Goal: Transaction & Acquisition: Register for event/course

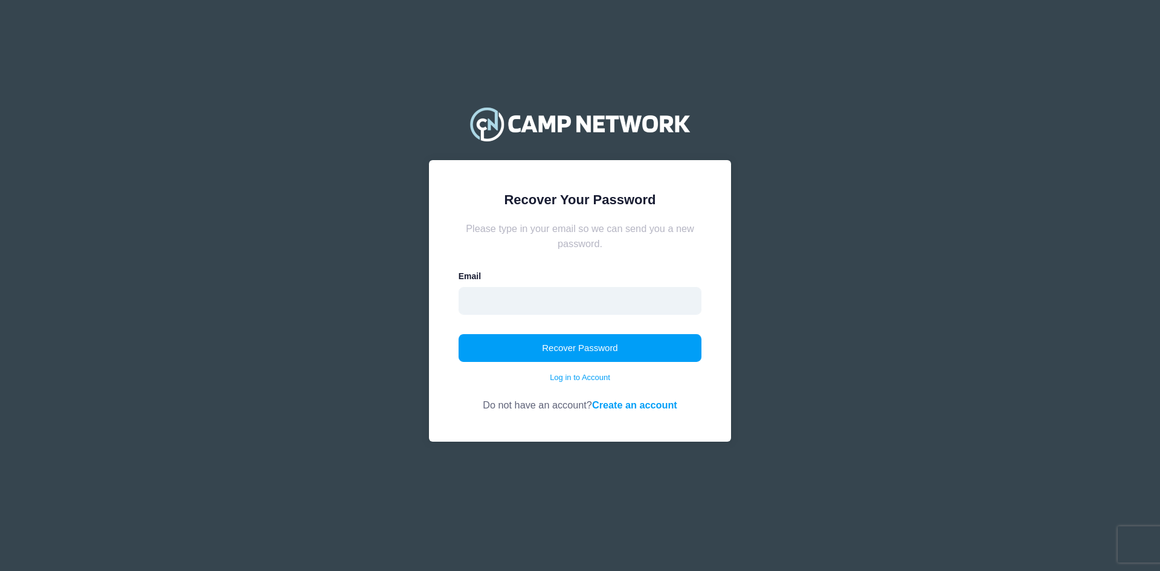
click at [624, 292] on input "email" at bounding box center [581, 301] width 244 height 28
type input "[EMAIL_ADDRESS][DOMAIN_NAME]"
click at [591, 346] on button "Recover Password" at bounding box center [581, 348] width 244 height 28
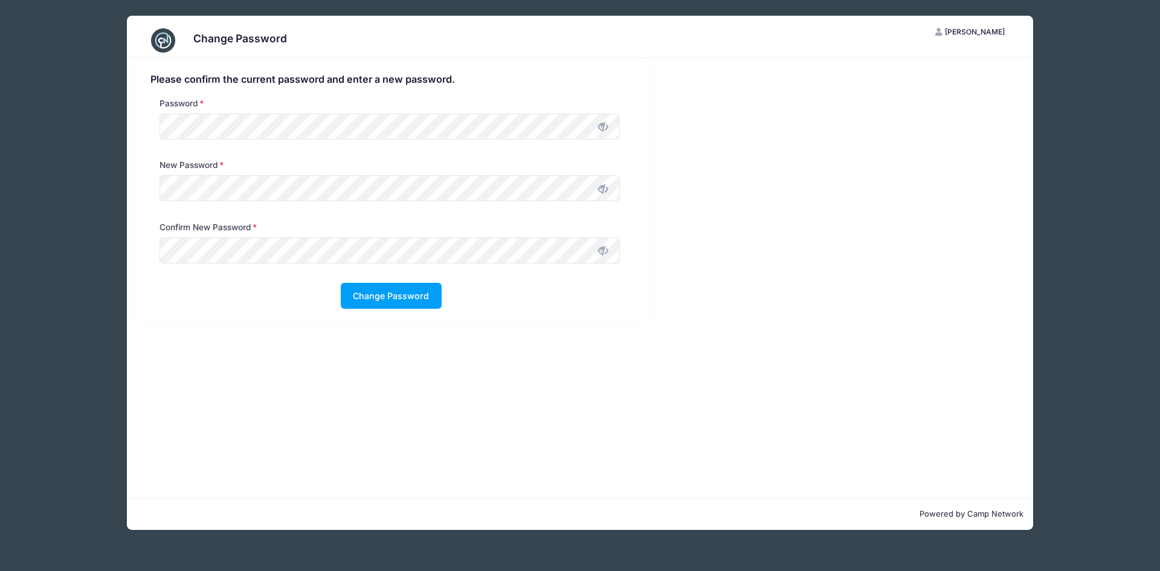
click at [605, 131] on icon at bounding box center [603, 127] width 10 height 10
click at [134, 124] on div "Please confirm the current password and enter a new password. Password New Pass…" at bounding box center [391, 191] width 517 height 267
click at [147, 186] on div "New Password" at bounding box center [391, 190] width 494 height 62
click at [383, 296] on button "Change Password" at bounding box center [391, 296] width 101 height 26
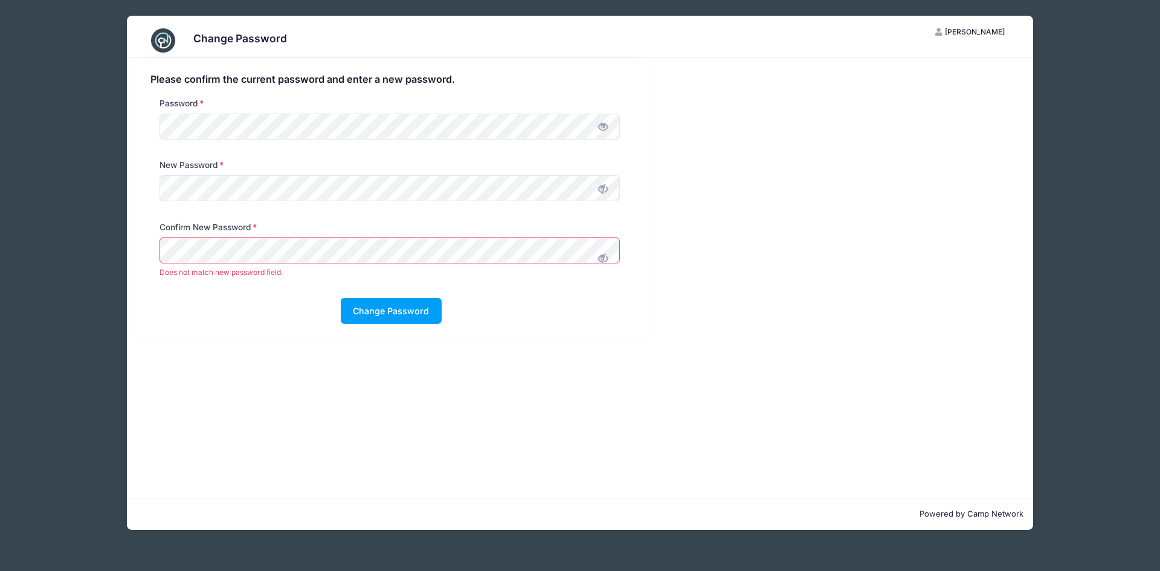
click at [603, 192] on icon at bounding box center [603, 189] width 10 height 10
click at [604, 254] on icon at bounding box center [603, 258] width 10 height 10
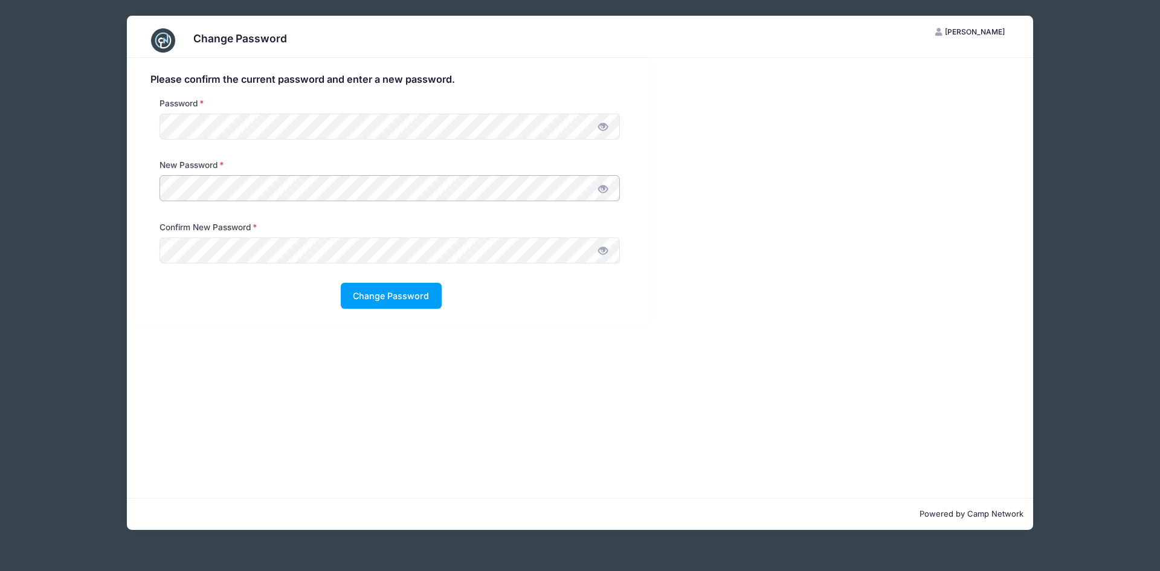
click at [132, 189] on div "Please confirm the current password and enter a new password. Password New Pass…" at bounding box center [391, 191] width 529 height 267
click at [140, 190] on div "Please confirm the current password and enter a new password. Password New Pass…" at bounding box center [391, 191] width 517 height 267
click at [417, 296] on button "Change Password" at bounding box center [391, 296] width 101 height 26
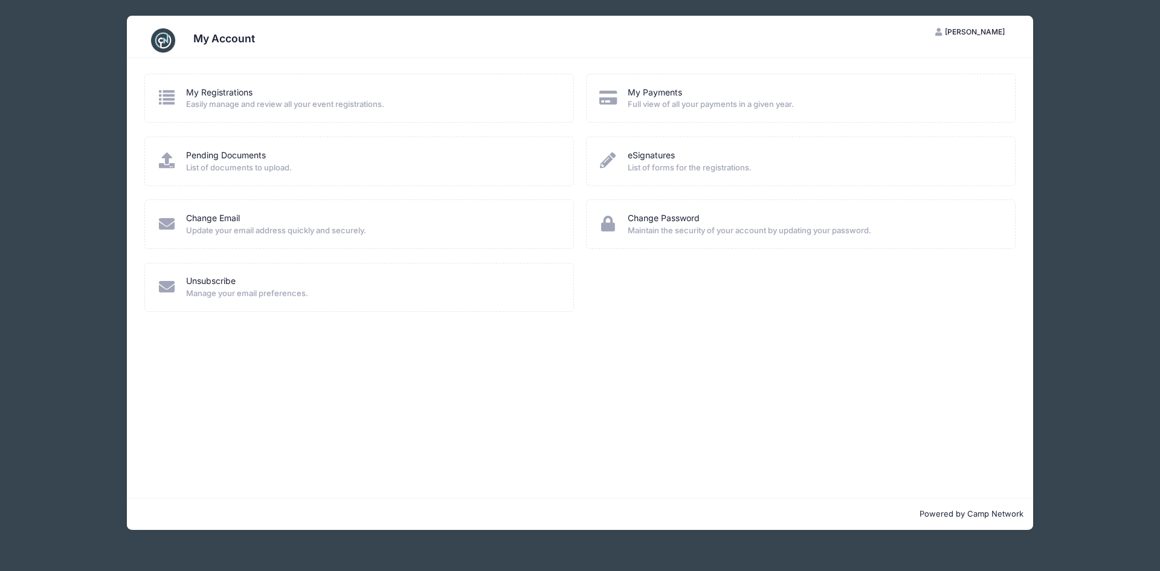
click at [296, 97] on div "My Registrations" at bounding box center [372, 92] width 372 height 13
click at [983, 30] on span "[PERSON_NAME]" at bounding box center [975, 31] width 60 height 9
click at [936, 63] on link "My Account" at bounding box center [941, 61] width 140 height 23
click at [670, 164] on span "List of forms for the registrations." at bounding box center [814, 168] width 372 height 12
click at [202, 93] on link "My Registrations" at bounding box center [219, 92] width 66 height 13
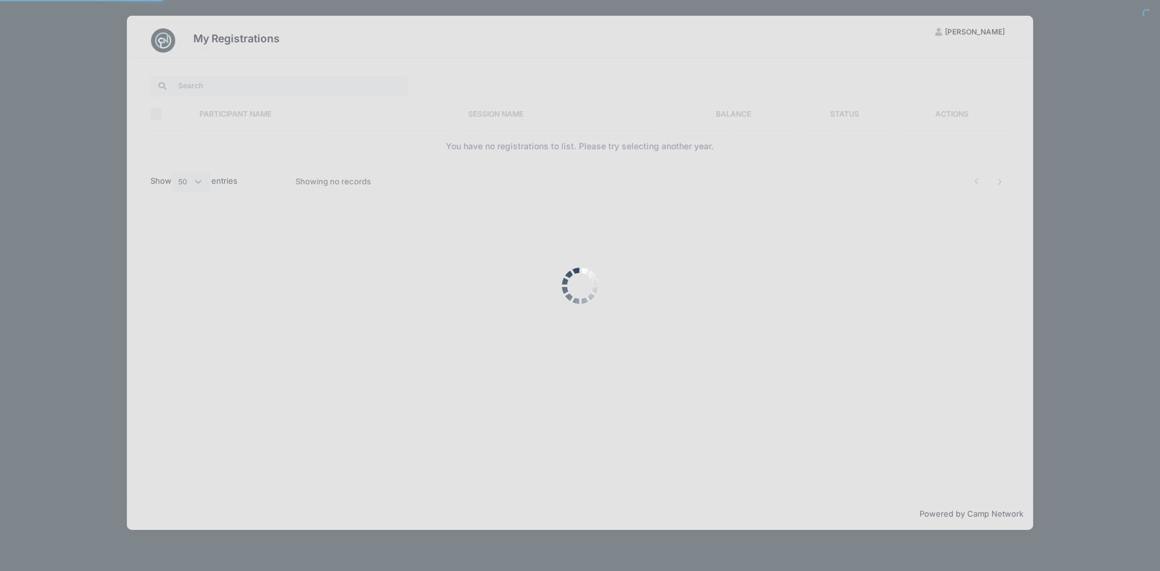
select select "50"
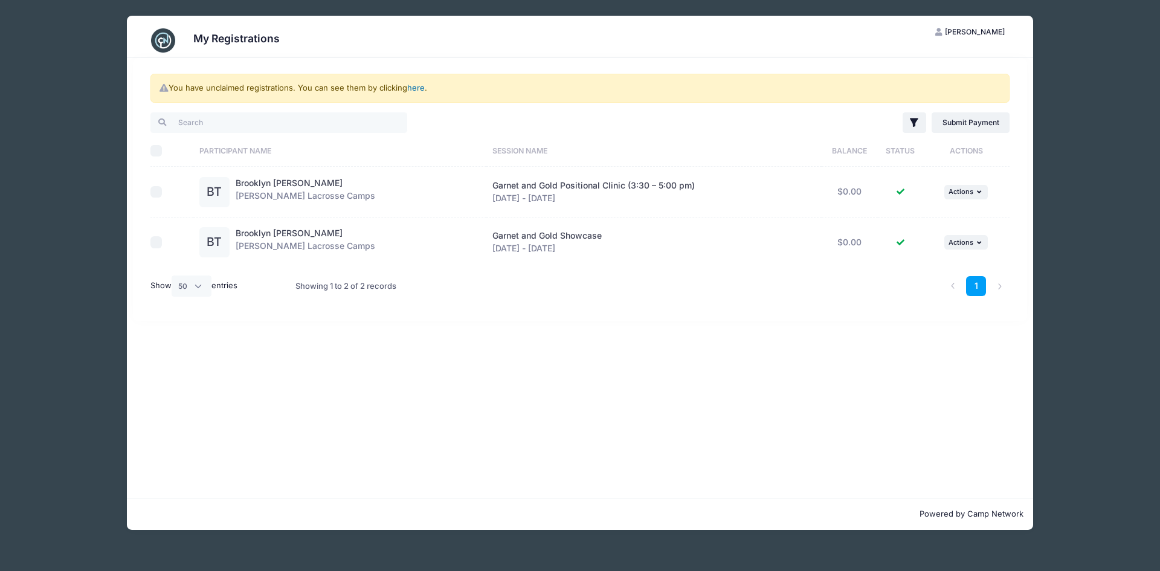
click at [418, 89] on link "here" at bounding box center [416, 88] width 18 height 10
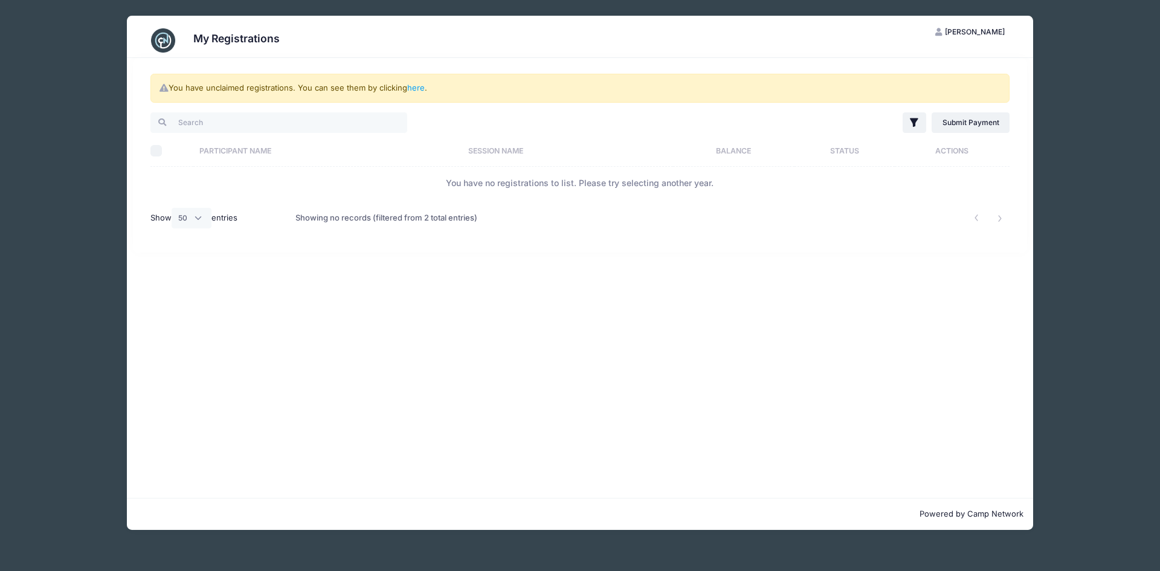
click at [991, 32] on span "Aaron Toombs" at bounding box center [975, 31] width 60 height 9
click at [934, 95] on link "Logout" at bounding box center [941, 93] width 140 height 23
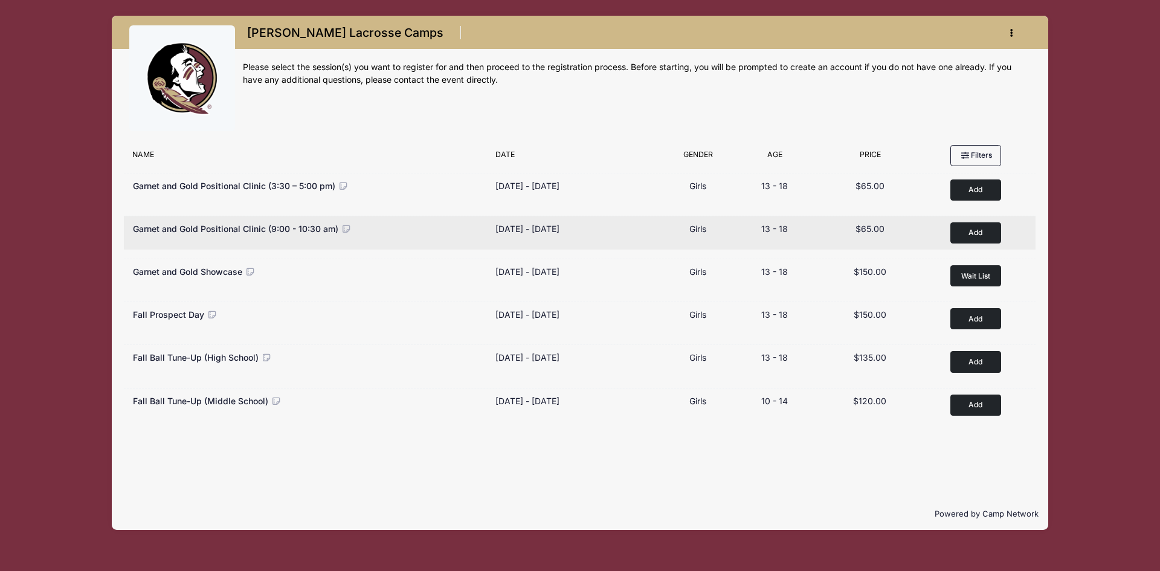
click at [977, 228] on button "Add to Cart" at bounding box center [976, 232] width 51 height 21
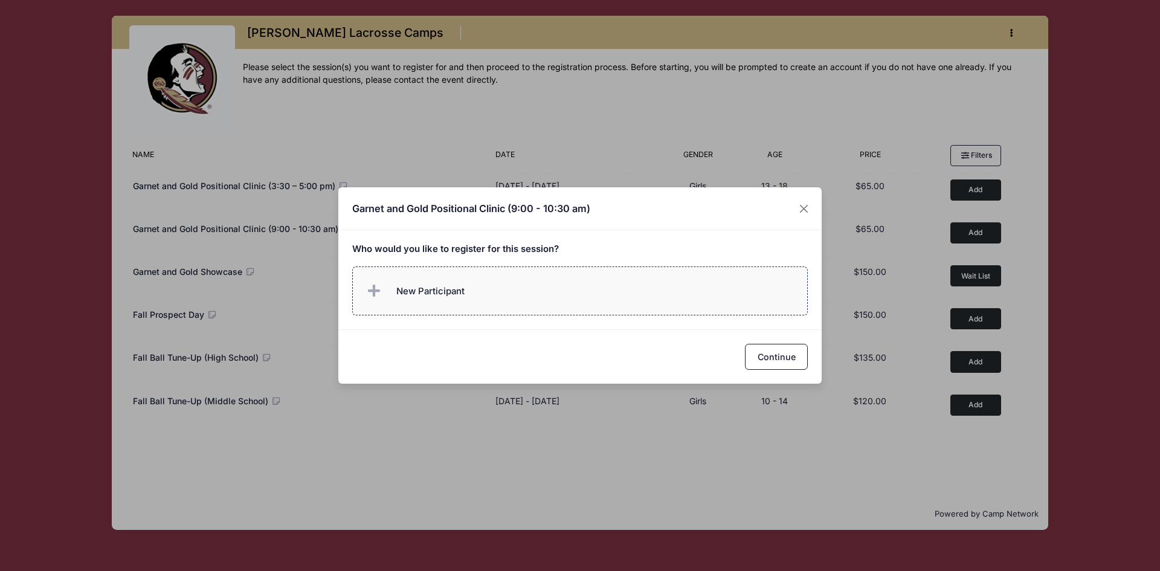
click at [429, 288] on span "New Participant" at bounding box center [430, 291] width 68 height 13
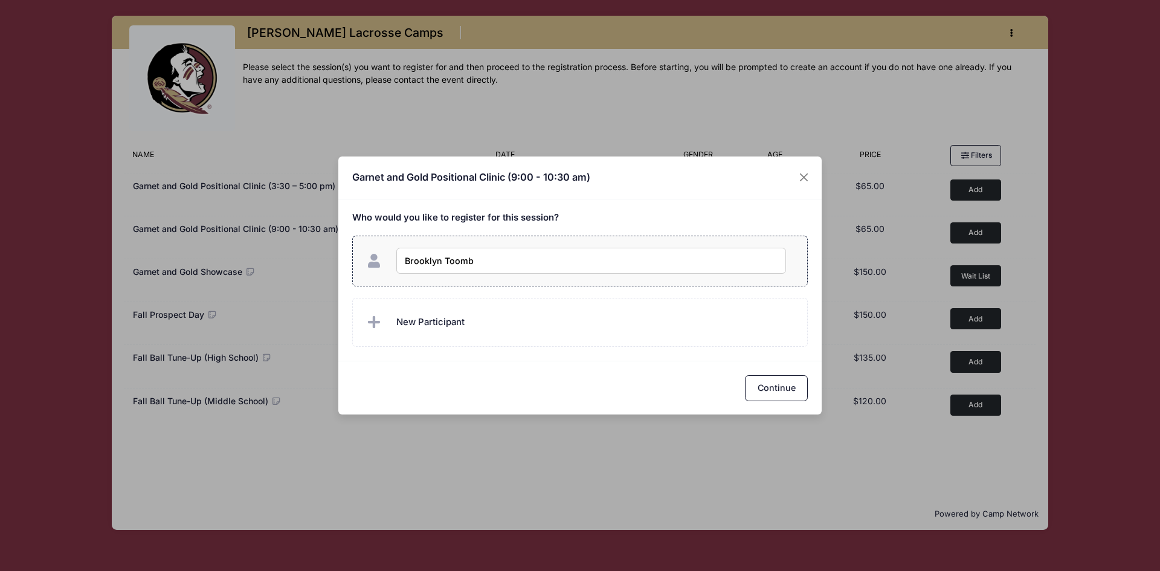
type input "Brooklyn [PERSON_NAME]"
checkbox input "true"
click at [771, 384] on button "Continue" at bounding box center [776, 388] width 63 height 26
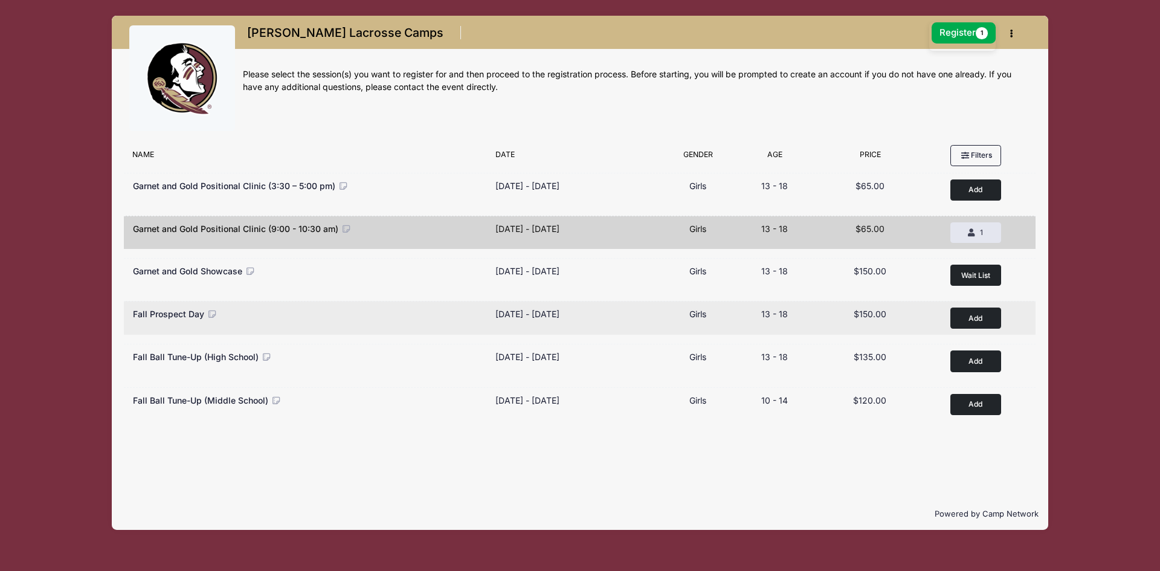
click at [980, 318] on button "Add to Cart" at bounding box center [976, 318] width 51 height 21
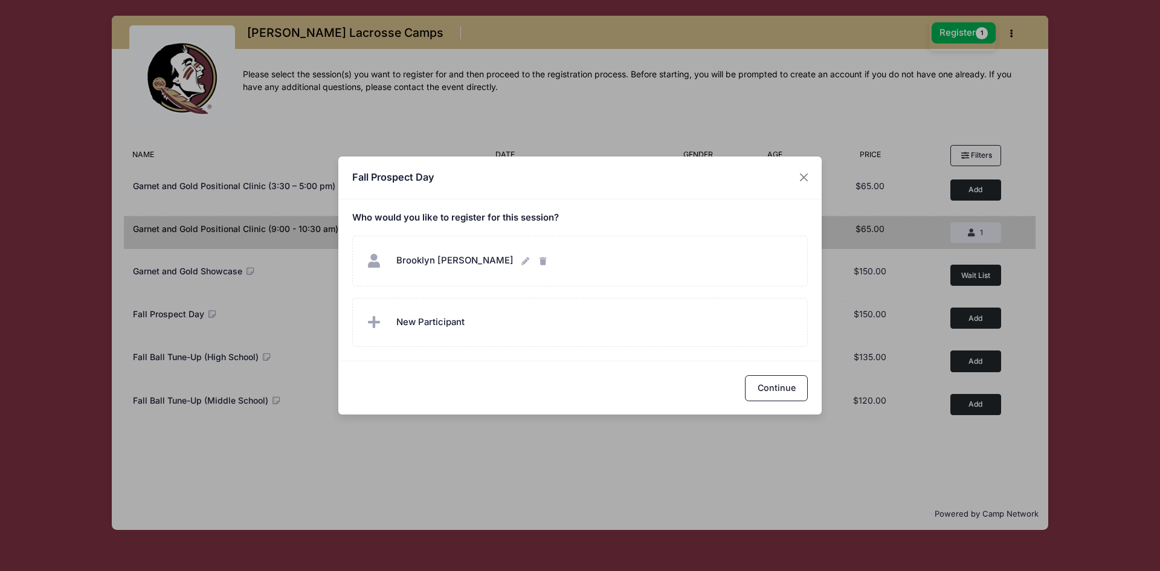
click at [555, 231] on div "Who would you like to register for this session?" at bounding box center [579, 279] width 483 height 161
click at [570, 261] on div "Brooklyn Toombs Brooklyn Toombs" at bounding box center [580, 261] width 432 height 26
checkbox input "true"
click at [784, 390] on button "Continue" at bounding box center [776, 388] width 63 height 26
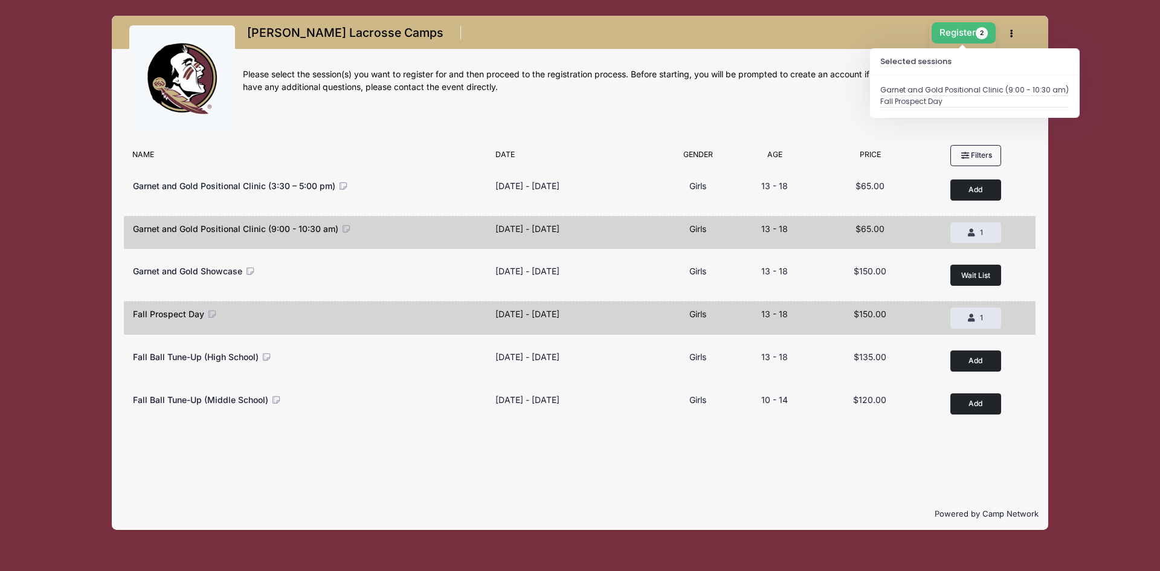
click at [968, 33] on button "Register 2" at bounding box center [964, 32] width 64 height 21
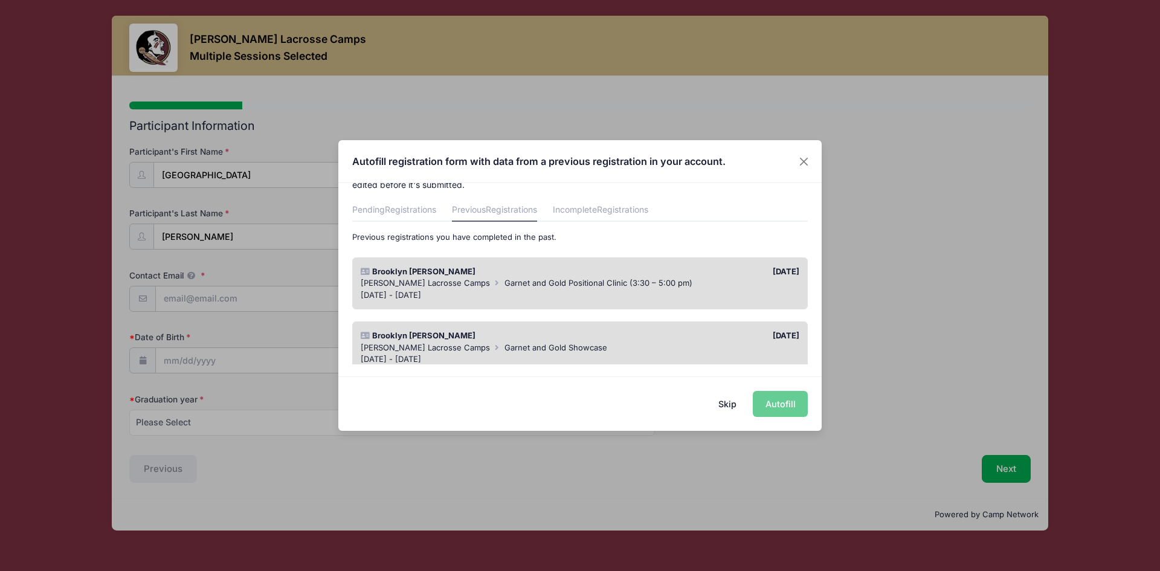
scroll to position [60, 0]
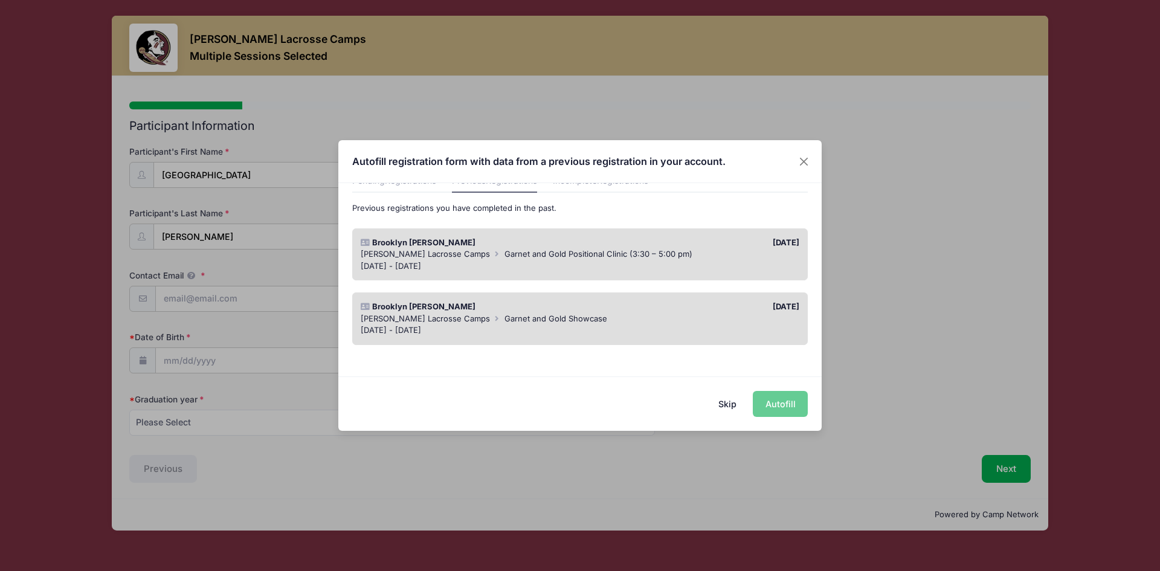
click at [784, 401] on div "Skip Autofill" at bounding box center [579, 404] width 483 height 54
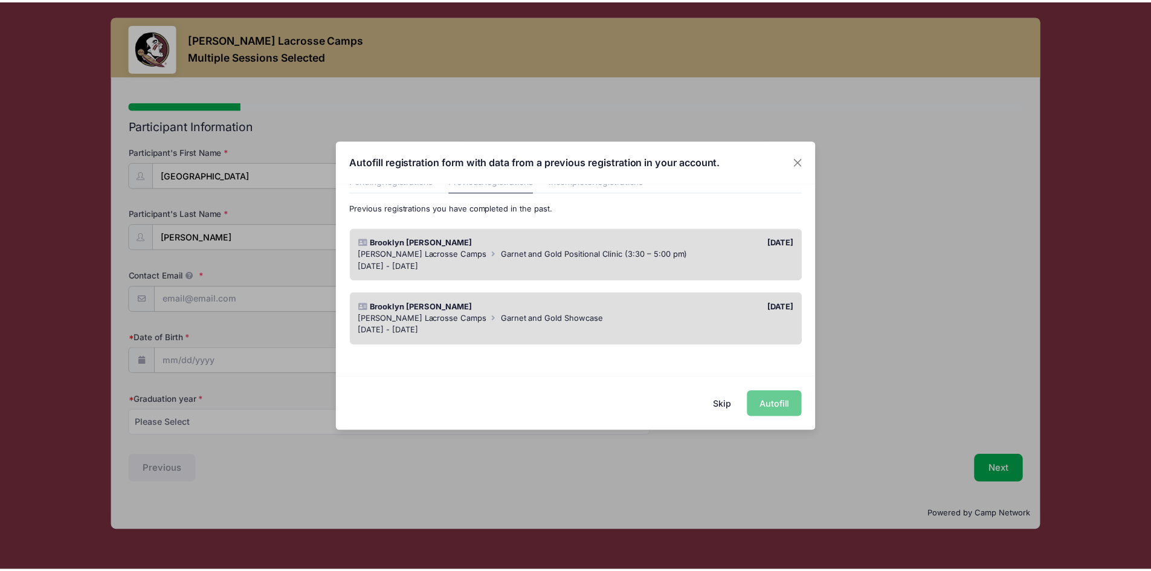
scroll to position [0, 0]
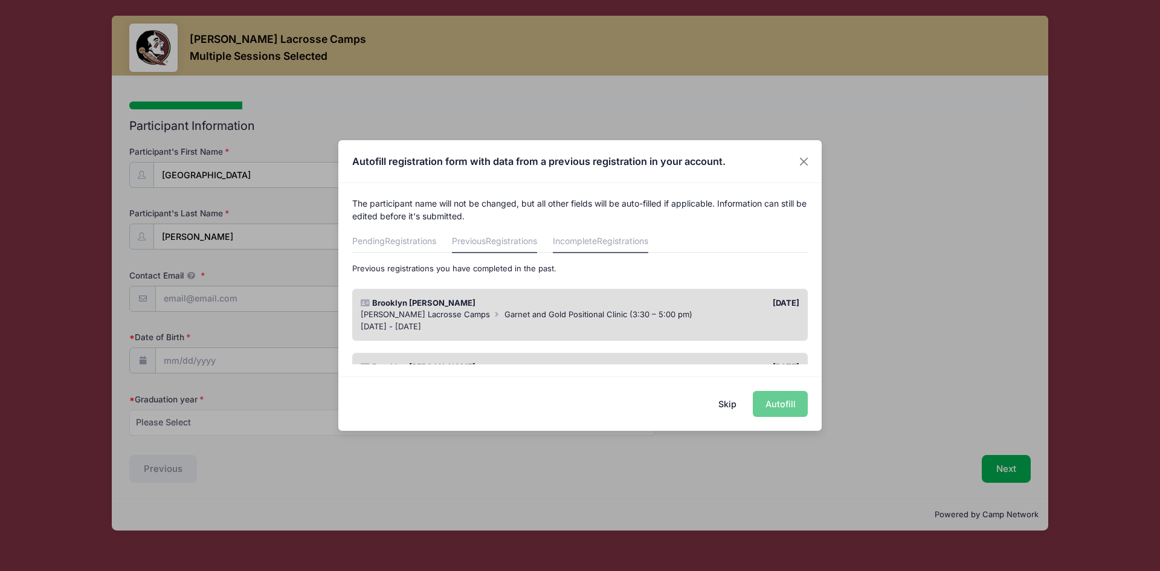
click at [633, 245] on span "Registrations" at bounding box center [622, 241] width 51 height 10
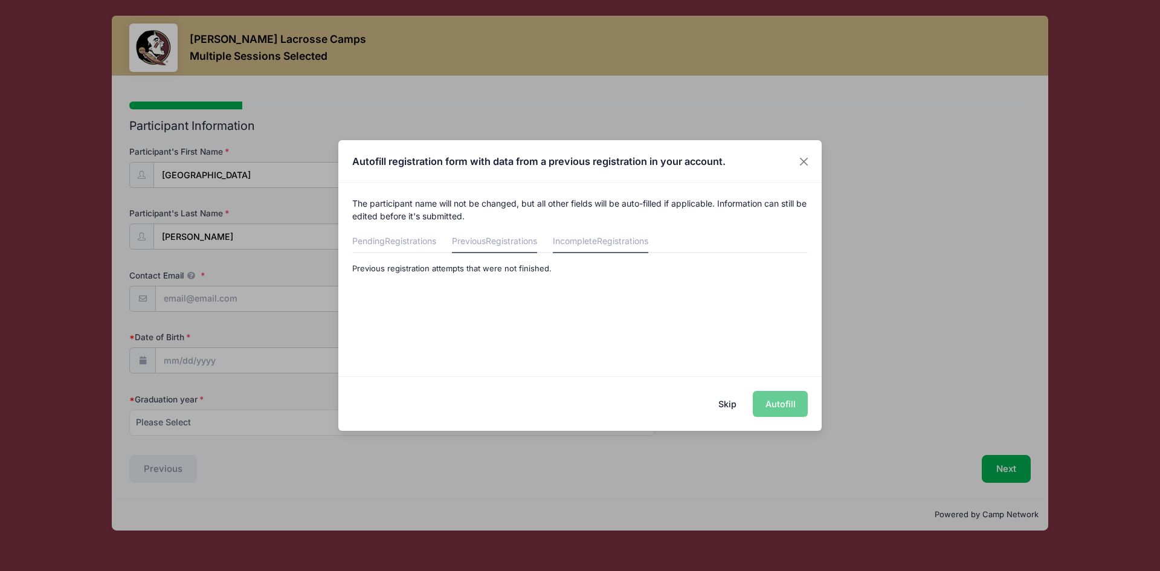
click at [520, 246] on link "Previous Registrations" at bounding box center [494, 242] width 85 height 22
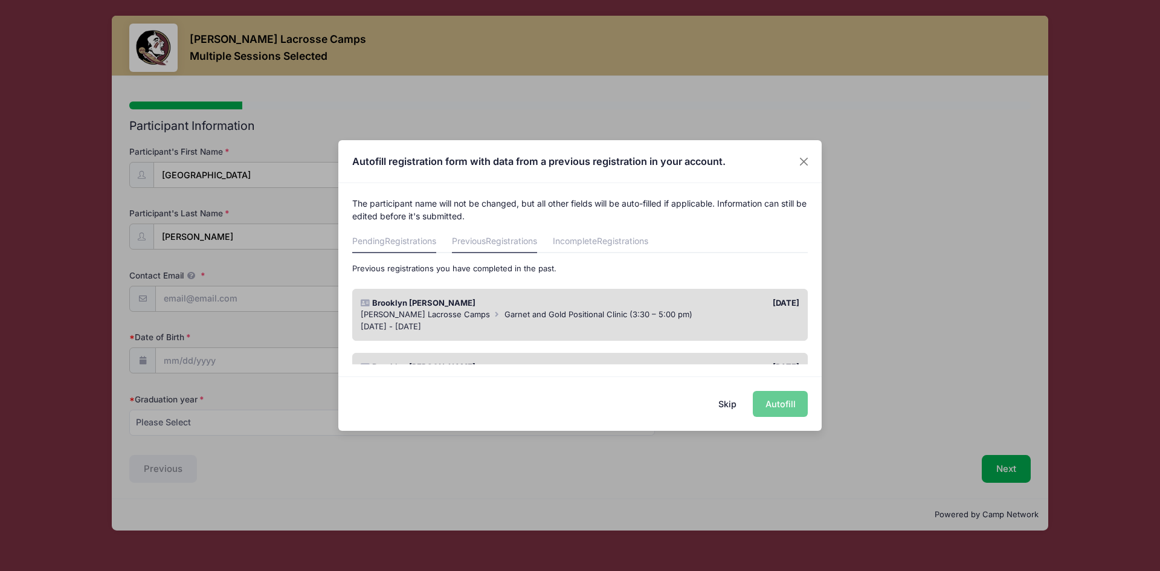
click at [426, 246] on span "Registrations" at bounding box center [410, 241] width 51 height 10
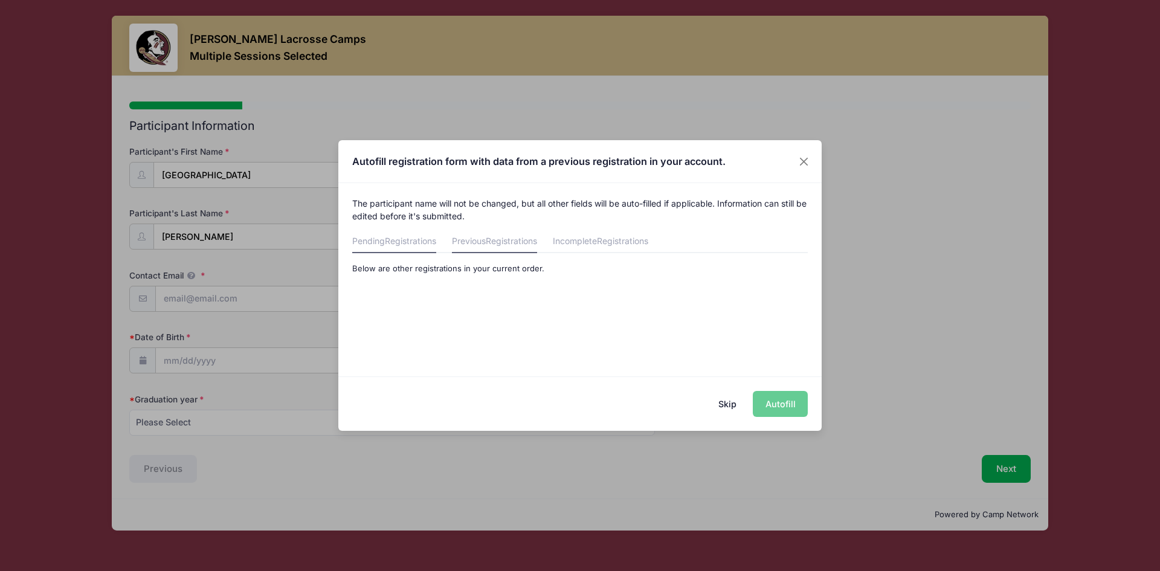
click at [519, 244] on span "Registrations" at bounding box center [511, 241] width 51 height 10
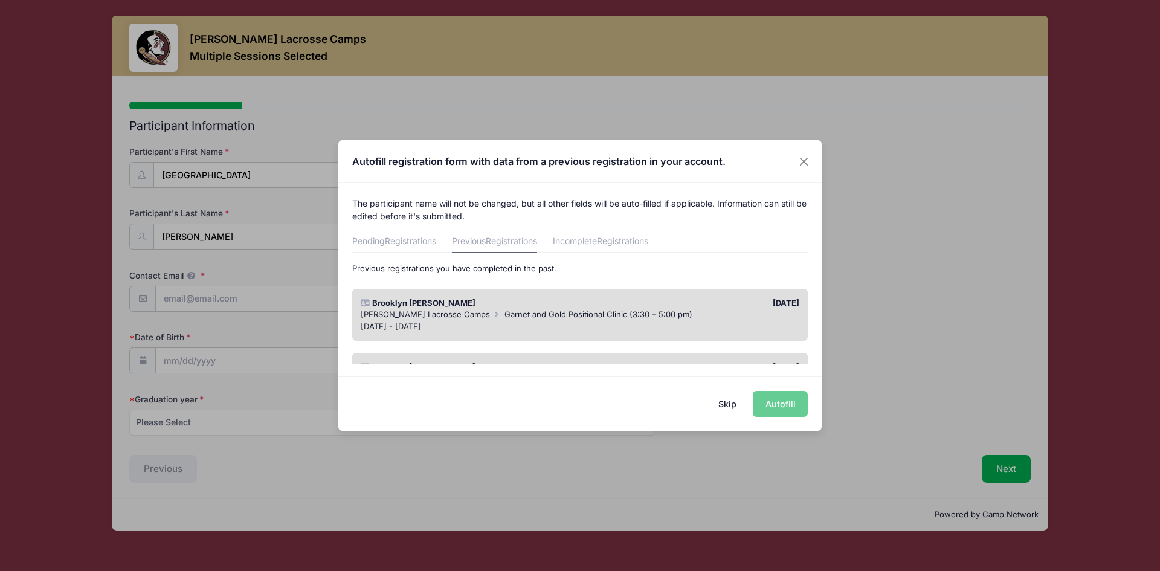
click at [773, 406] on div "Skip Autofill" at bounding box center [579, 404] width 483 height 54
click at [729, 406] on button "Skip" at bounding box center [727, 404] width 43 height 26
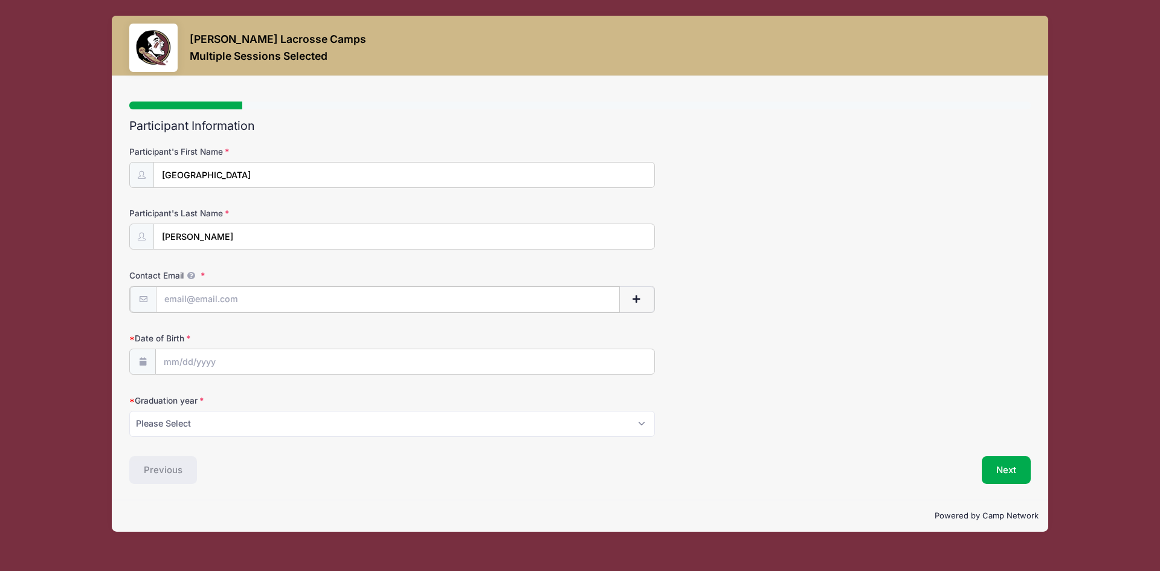
click at [300, 304] on input "Contact Email" at bounding box center [388, 299] width 464 height 26
type input "[EMAIL_ADDRESS][DOMAIN_NAME]"
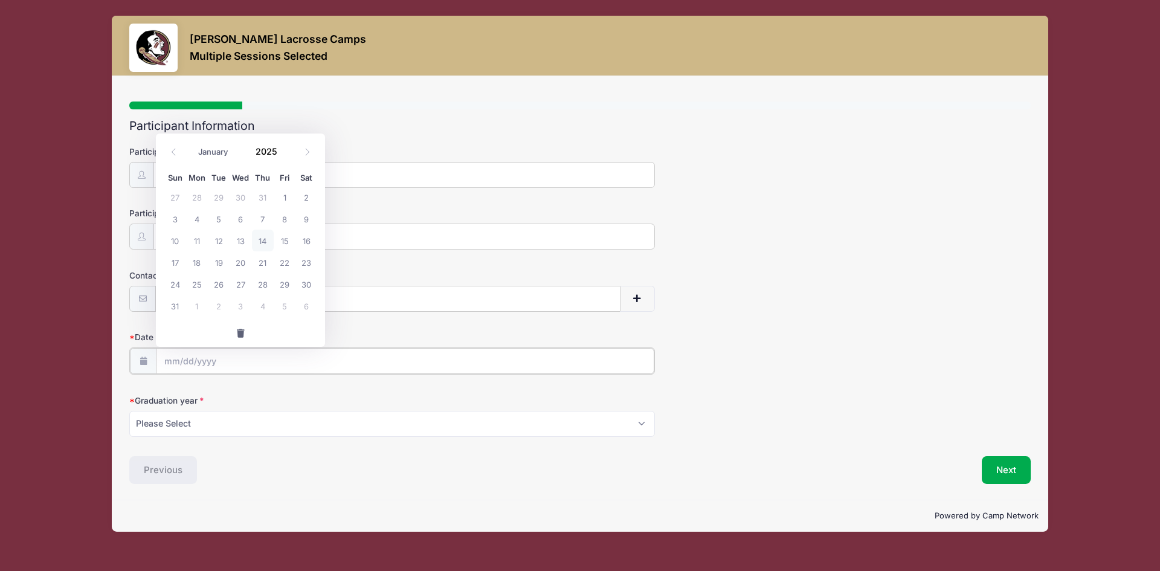
click at [283, 352] on input "Date of Birth" at bounding box center [405, 361] width 499 height 26
click at [275, 366] on input "Date of Birth" at bounding box center [405, 361] width 499 height 26
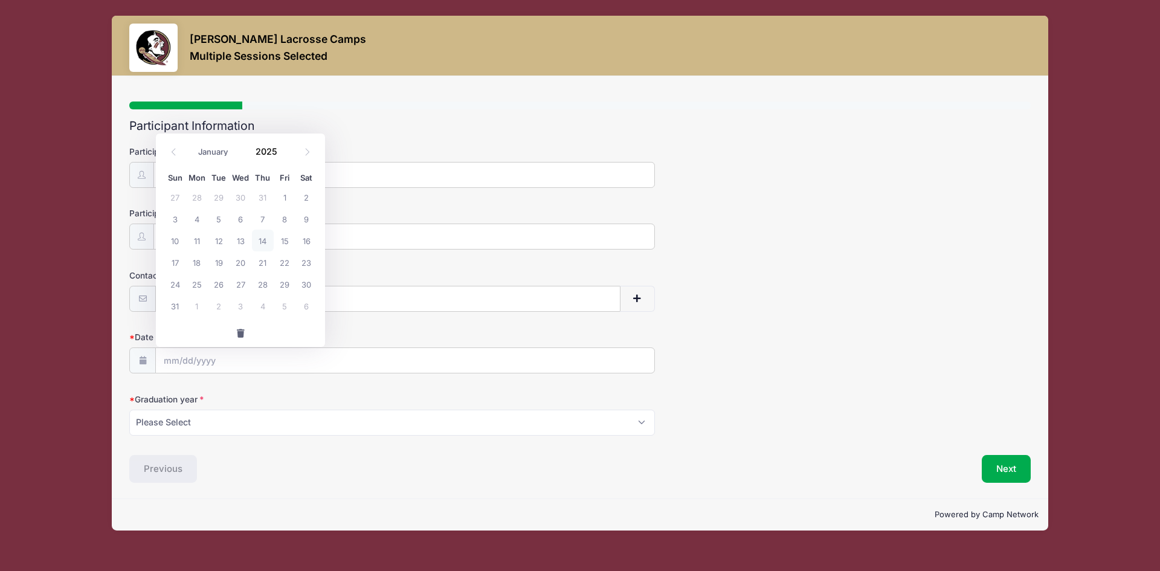
click at [224, 377] on form "Participant's First Name Brooklyn Participant's Last Name Toombs Contact Email …" at bounding box center [580, 291] width 902 height 290
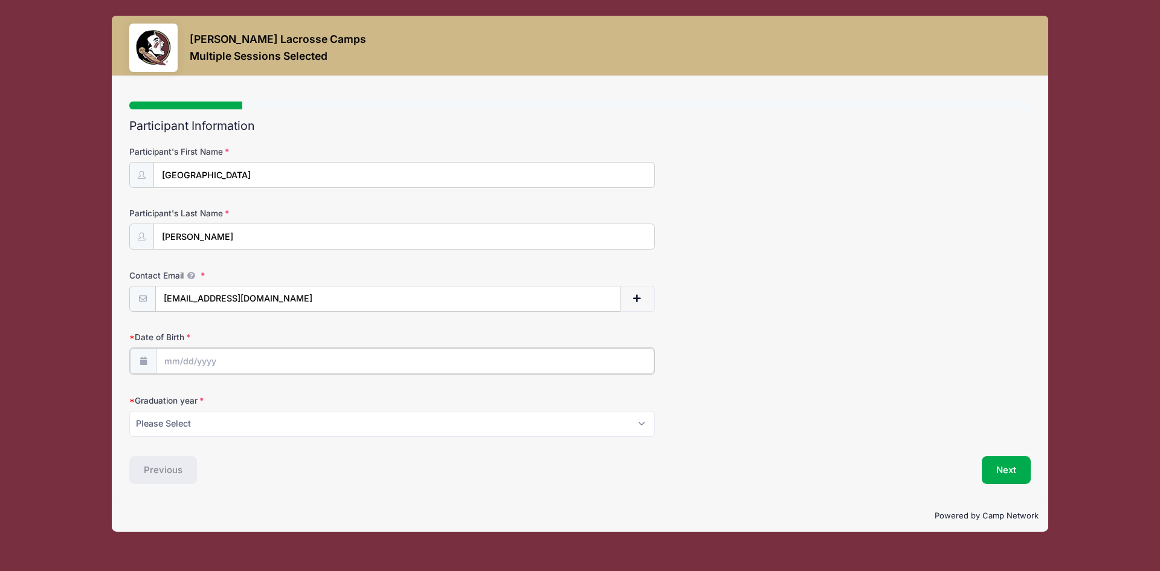
click at [299, 361] on input "Date of Birth" at bounding box center [405, 361] width 499 height 26
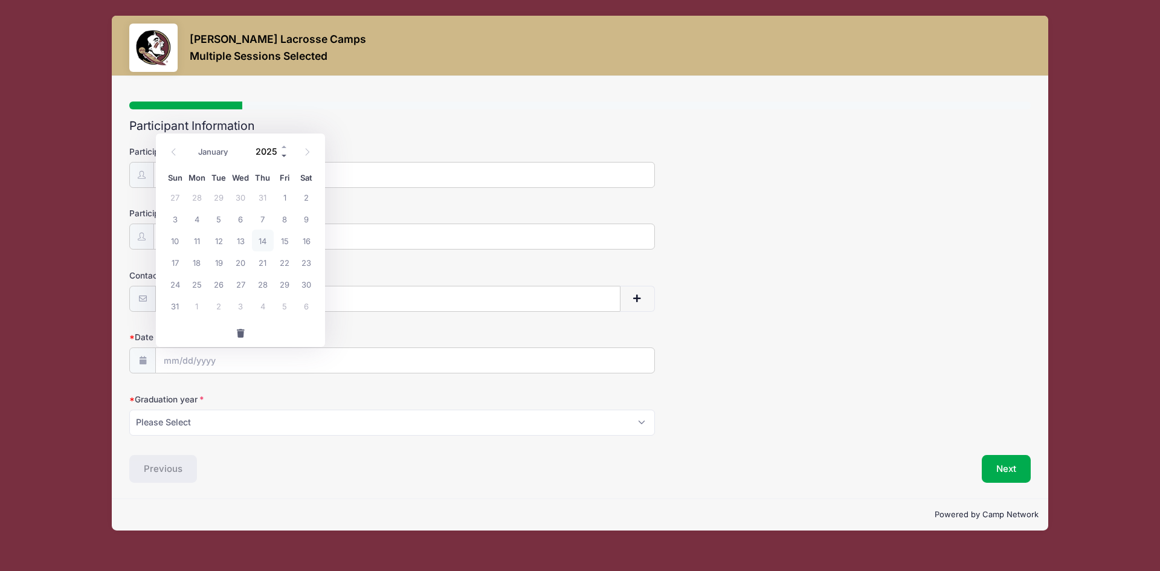
click at [286, 153] on span at bounding box center [284, 155] width 8 height 9
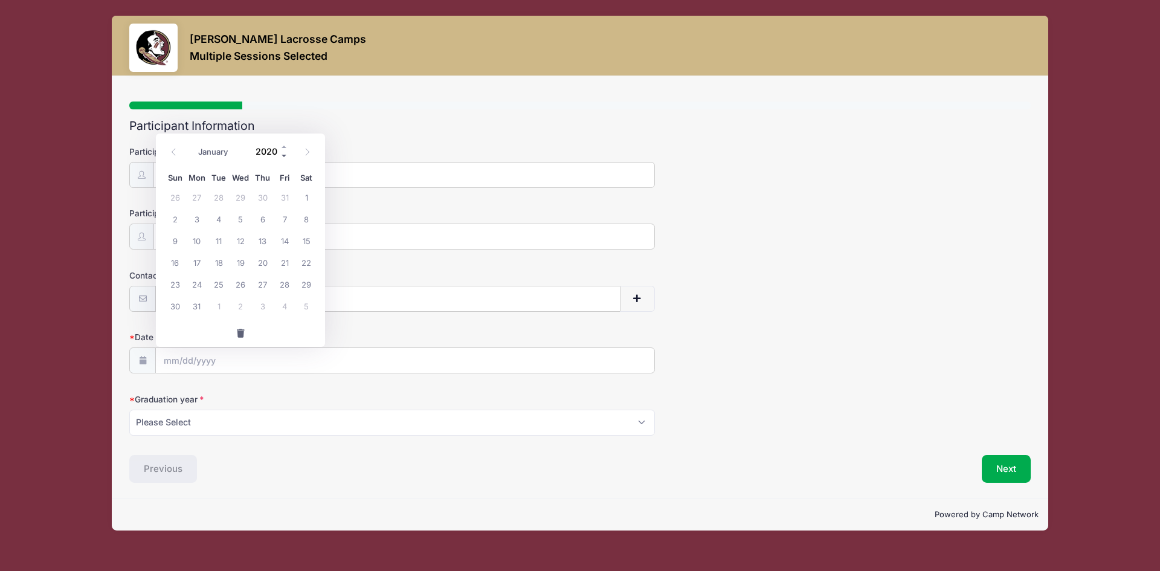
click at [286, 153] on span at bounding box center [284, 155] width 8 height 9
type input "2016"
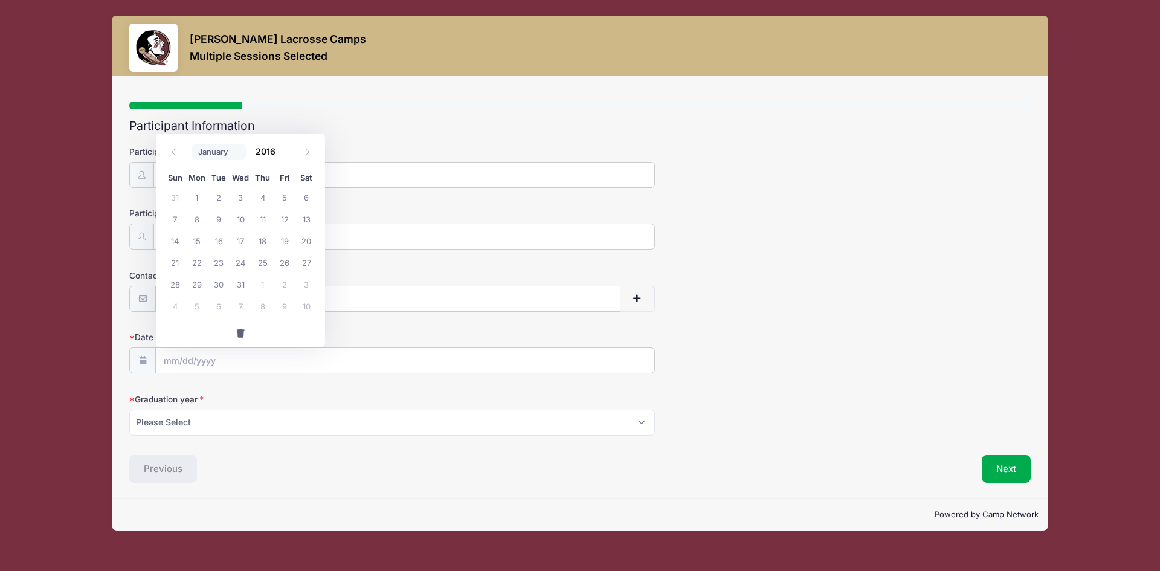
click at [217, 150] on select "January February March April May June July August September October November De…" at bounding box center [219, 152] width 54 height 16
select select "10"
click at [192, 144] on select "January February March April May June July August September October November De…" at bounding box center [219, 152] width 54 height 16
click at [239, 245] on span "16" at bounding box center [241, 241] width 22 height 22
type input "11/16/2016"
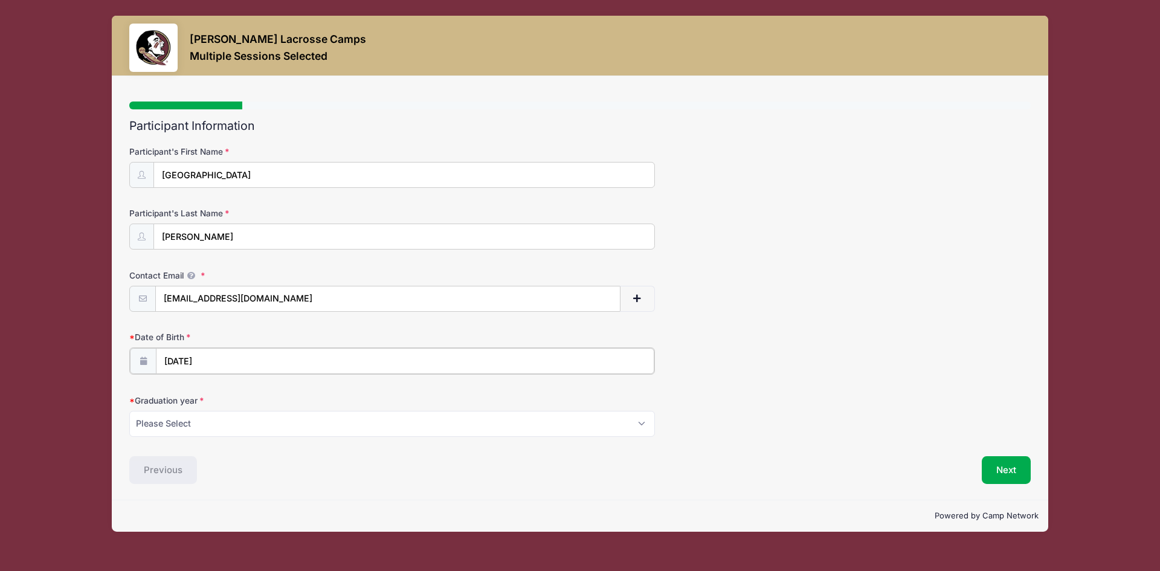
click at [262, 358] on input "11/16/2016" at bounding box center [405, 361] width 499 height 26
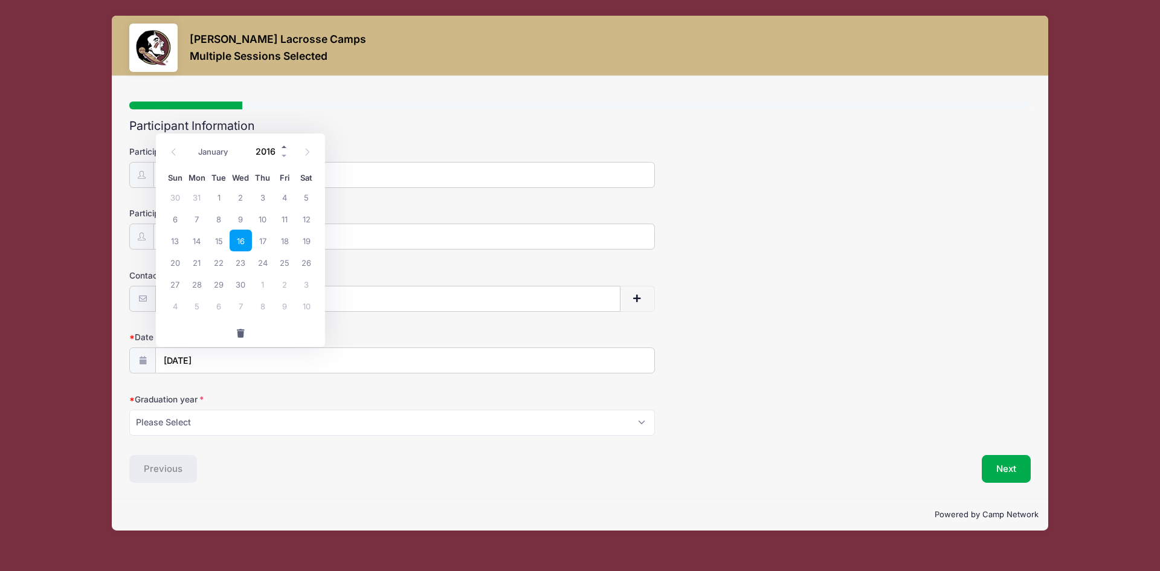
click at [285, 146] on span at bounding box center [284, 146] width 8 height 9
type input "2019"
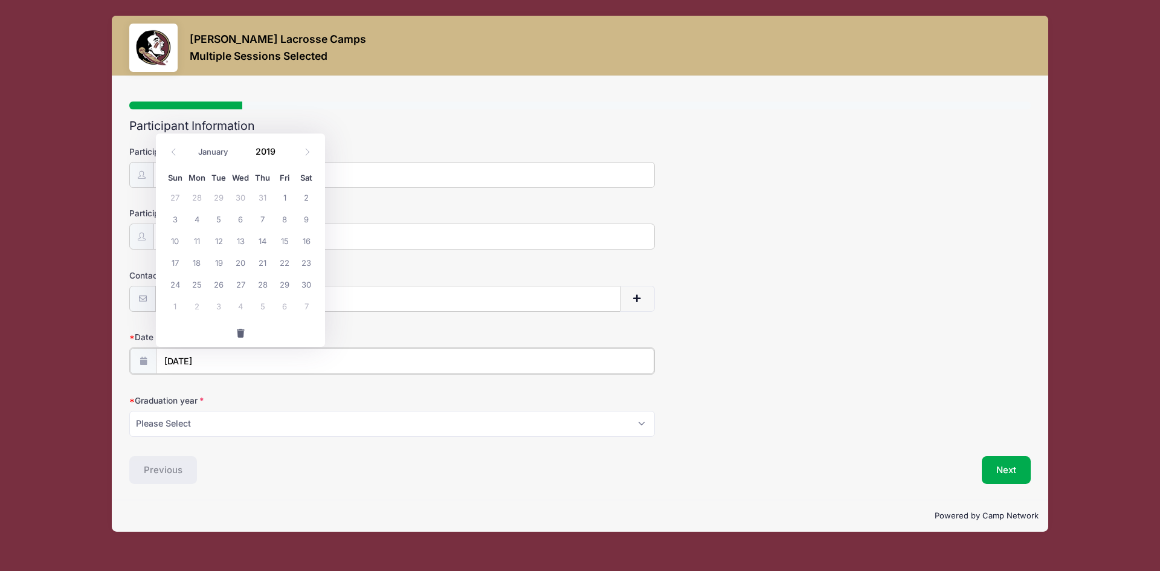
click at [271, 357] on input "11/16/2016" at bounding box center [405, 361] width 499 height 26
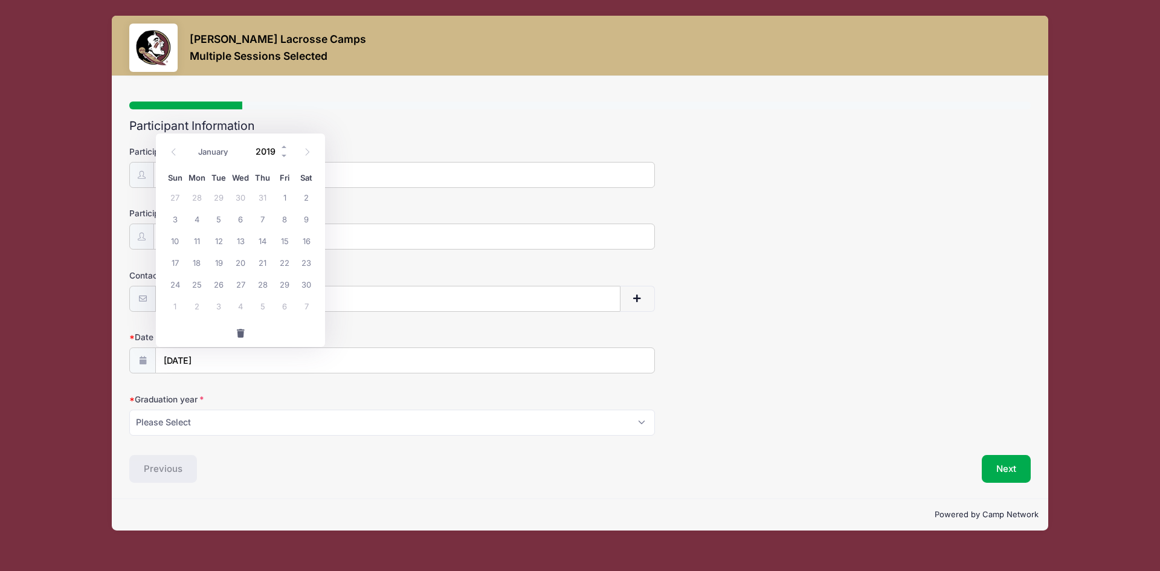
click at [256, 150] on input "2019" at bounding box center [269, 151] width 39 height 18
click at [311, 238] on span "16" at bounding box center [307, 241] width 22 height 22
type input "11/16/2019"
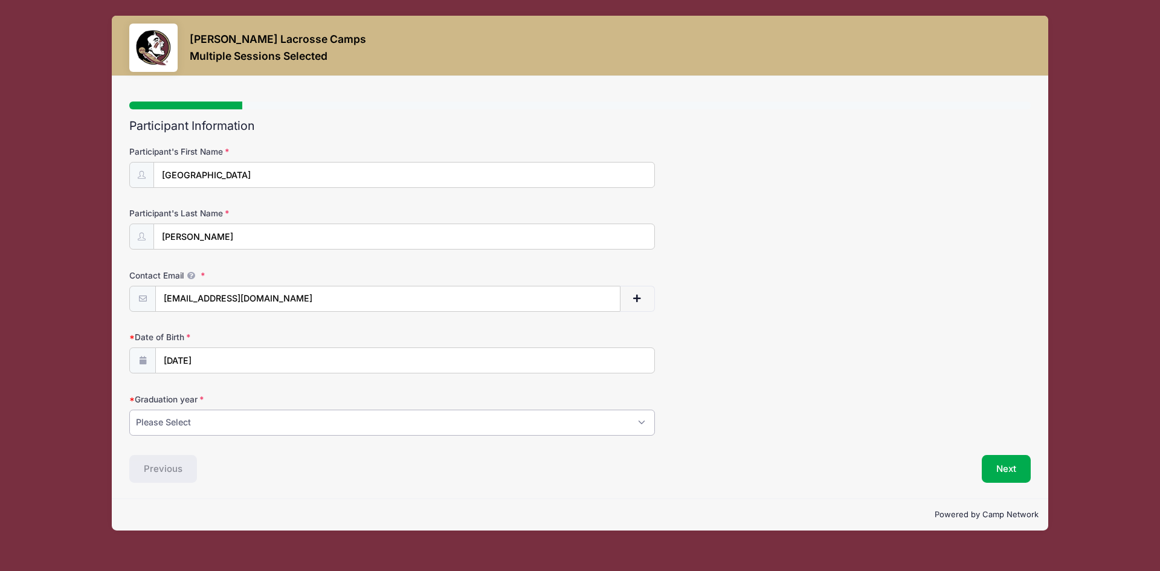
click at [399, 428] on select "Please Select 2027 2028 2029" at bounding box center [392, 423] width 526 height 26
select select "2028"
click at [129, 410] on select "Please Select 2027 2028 2029" at bounding box center [392, 423] width 526 height 26
click at [994, 467] on button "Next" at bounding box center [1006, 469] width 49 height 28
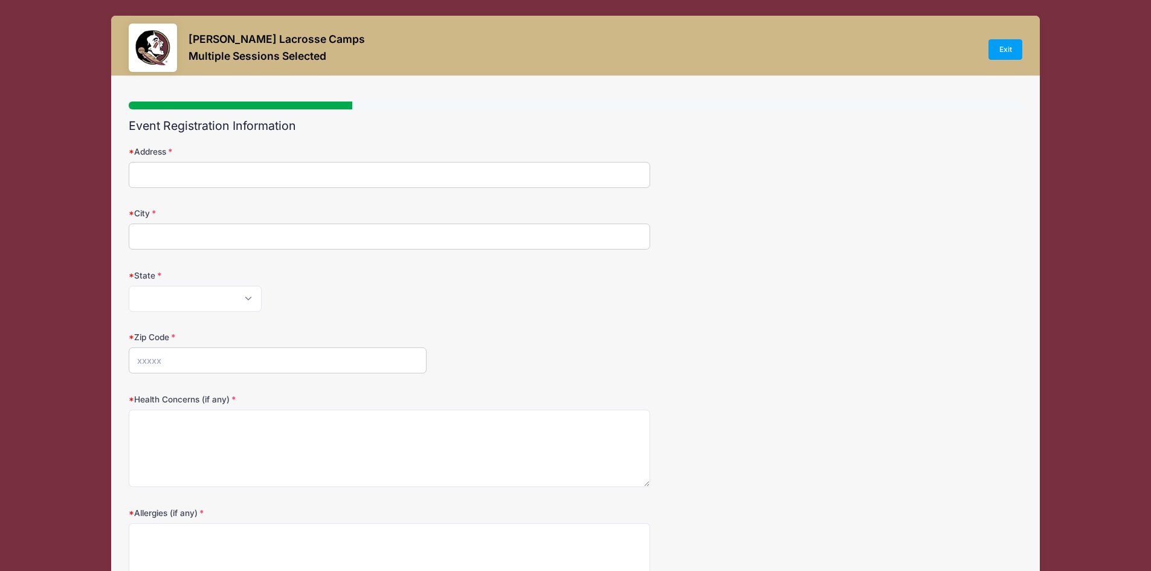
click at [303, 173] on input "Address" at bounding box center [390, 175] width 522 height 26
type input "911 NE 27th Avenue"
type input "Pompano Beach"
select select "FL"
type input "33062"
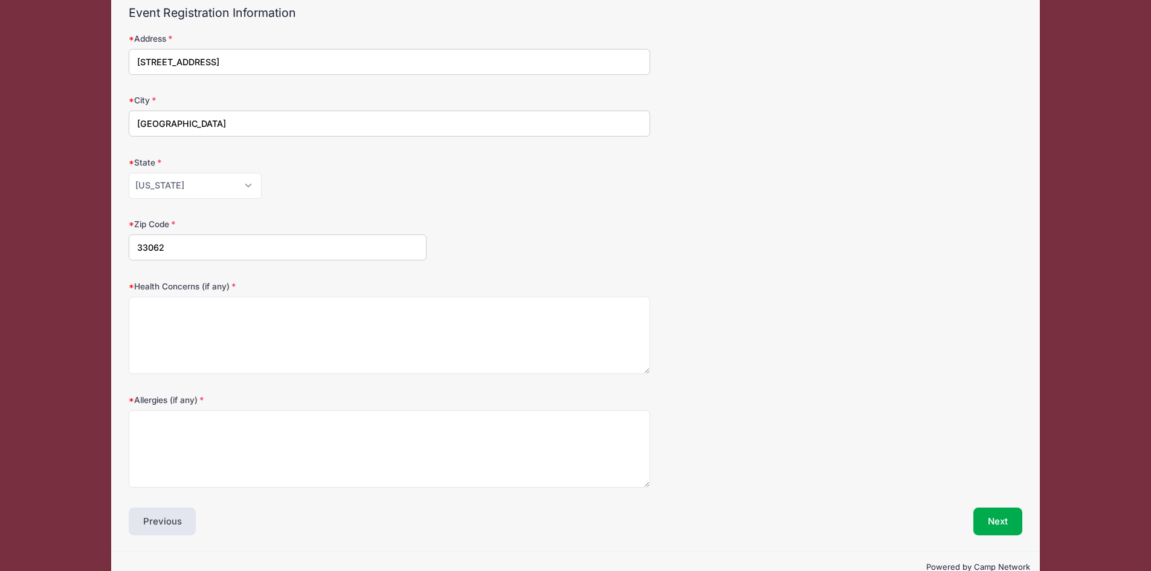
scroll to position [141, 0]
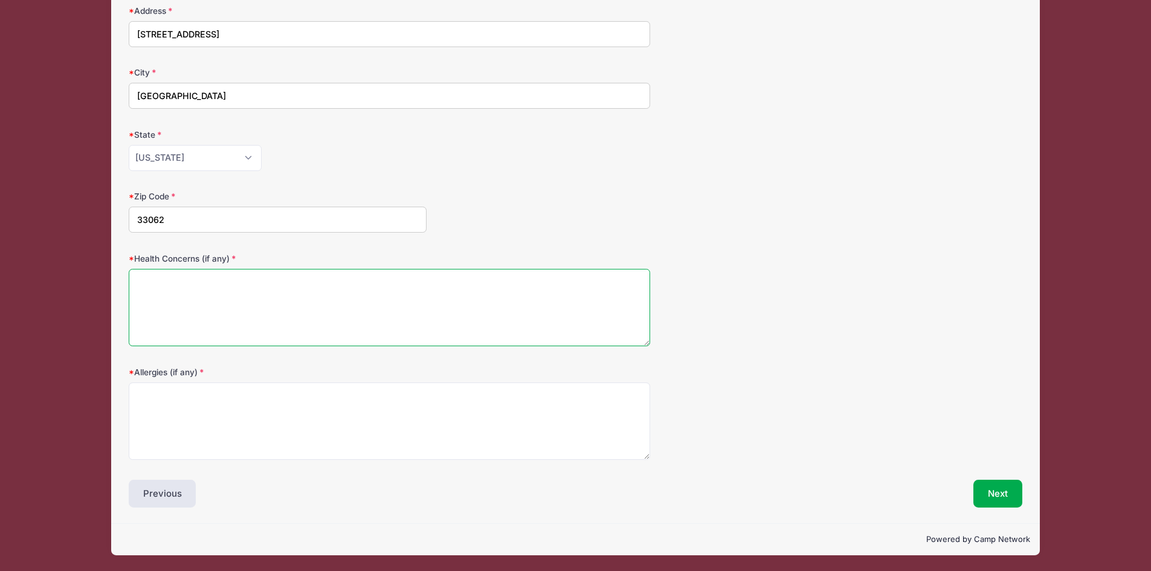
click at [270, 277] on textarea "Health Concerns (if any)" at bounding box center [390, 308] width 522 height 78
type textarea "NA"
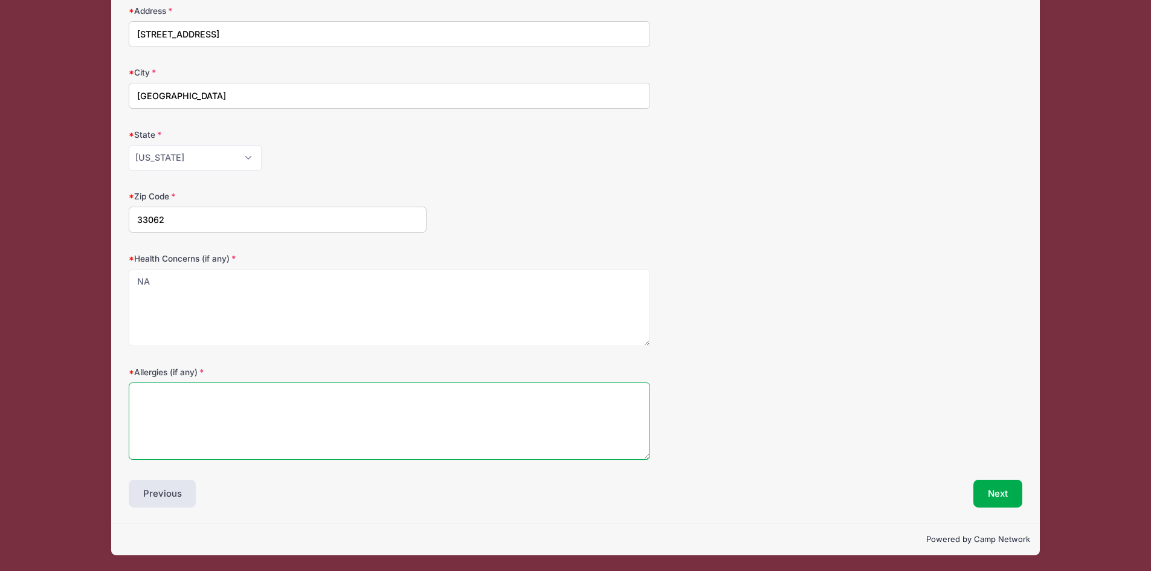
click at [270, 412] on textarea "Allergies (if any)" at bounding box center [390, 422] width 522 height 78
type textarea "M"
type textarea "NA"
click at [990, 496] on button "Next" at bounding box center [998, 494] width 49 height 28
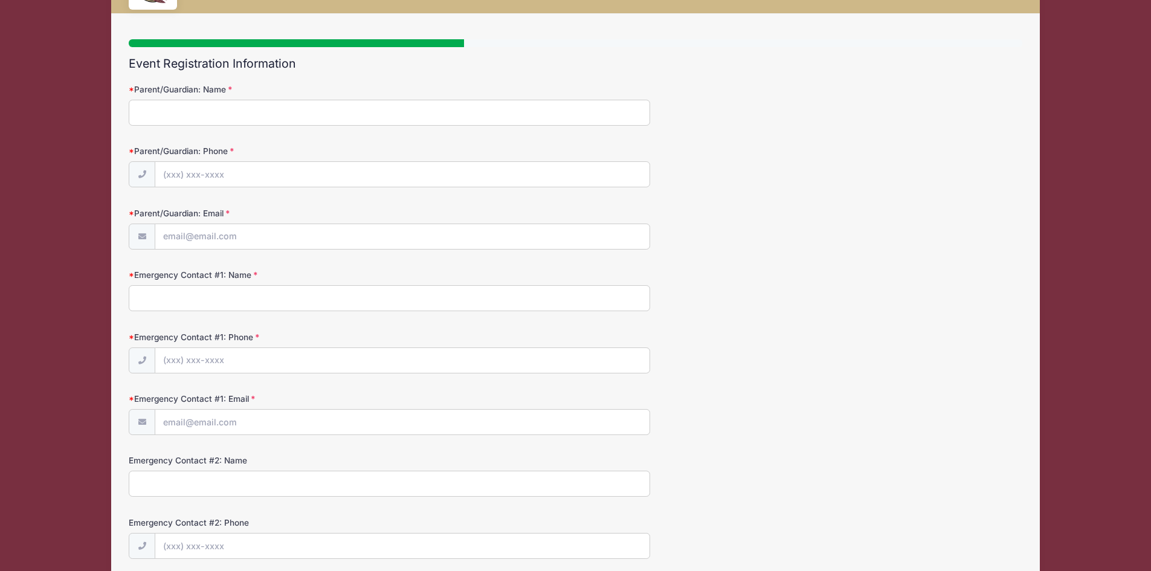
scroll to position [0, 0]
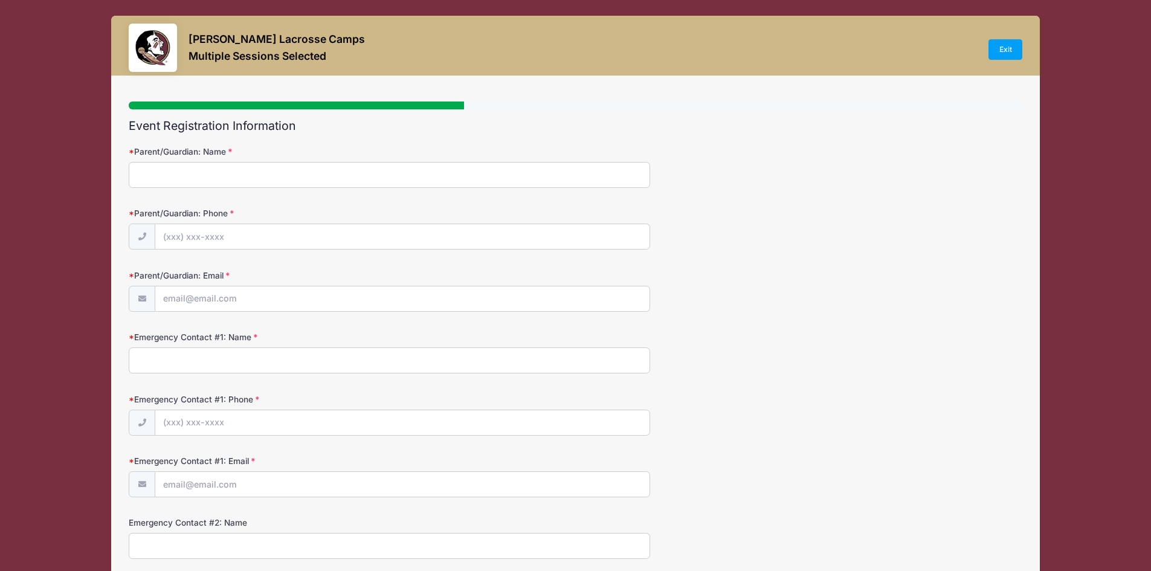
click at [362, 181] on input "Parent/Guardian: Name" at bounding box center [390, 175] width 522 height 26
type input "Aaron Toombs"
type input "(404) 574-9250"
click at [318, 299] on input "Parent/Guardian: Email" at bounding box center [402, 299] width 494 height 26
type input "[EMAIL_ADDRESS][DOMAIN_NAME]"
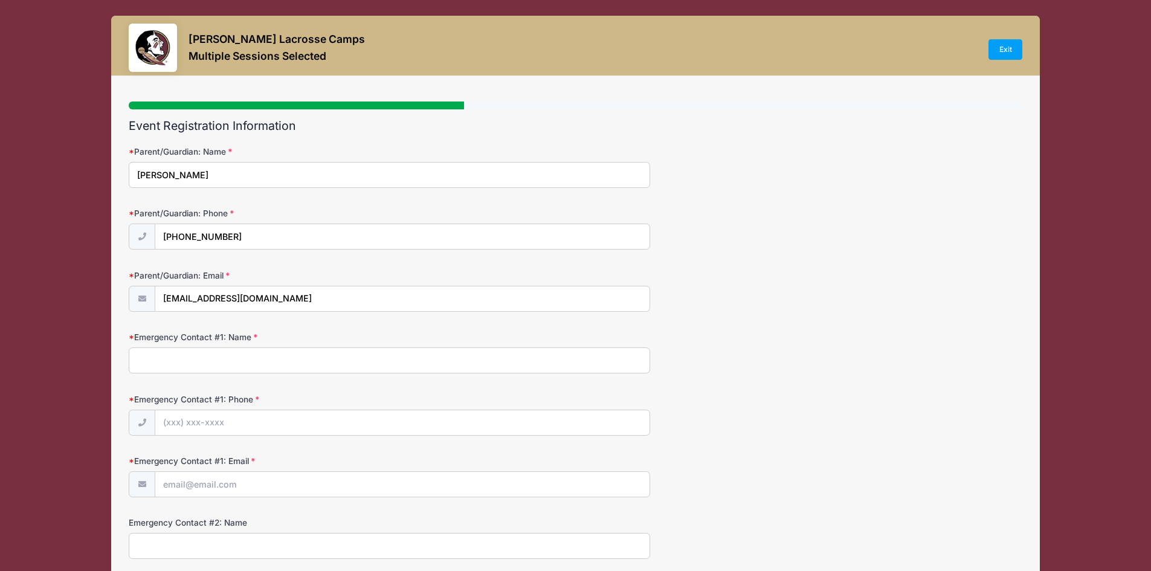
click at [305, 352] on input "Emergency Contact #1: Name" at bounding box center [390, 361] width 522 height 26
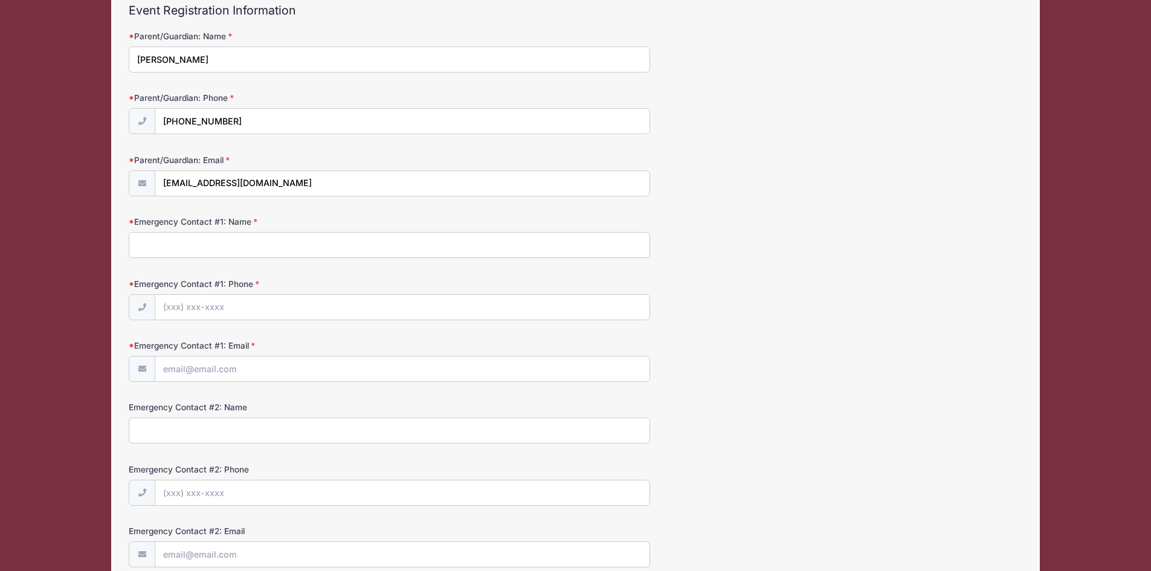
scroll to position [121, 0]
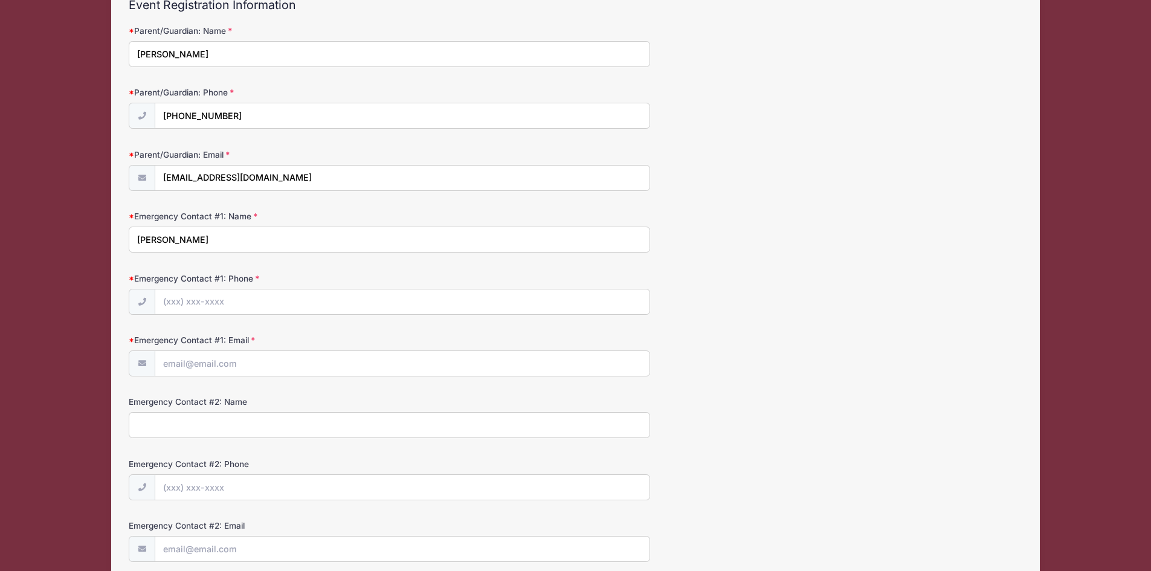
type input "Aaron Toombs"
type input "(404) 574-9250"
type input "[EMAIL_ADDRESS][DOMAIN_NAME]"
type input "Julie Toombs"
type input "(404) 558-7981"
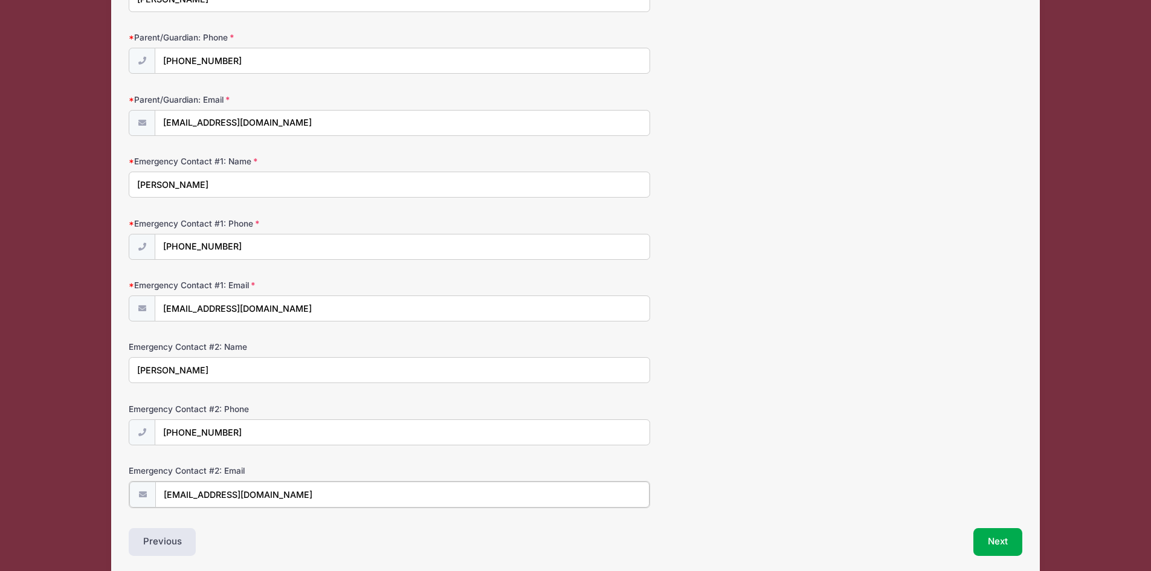
scroll to position [224, 0]
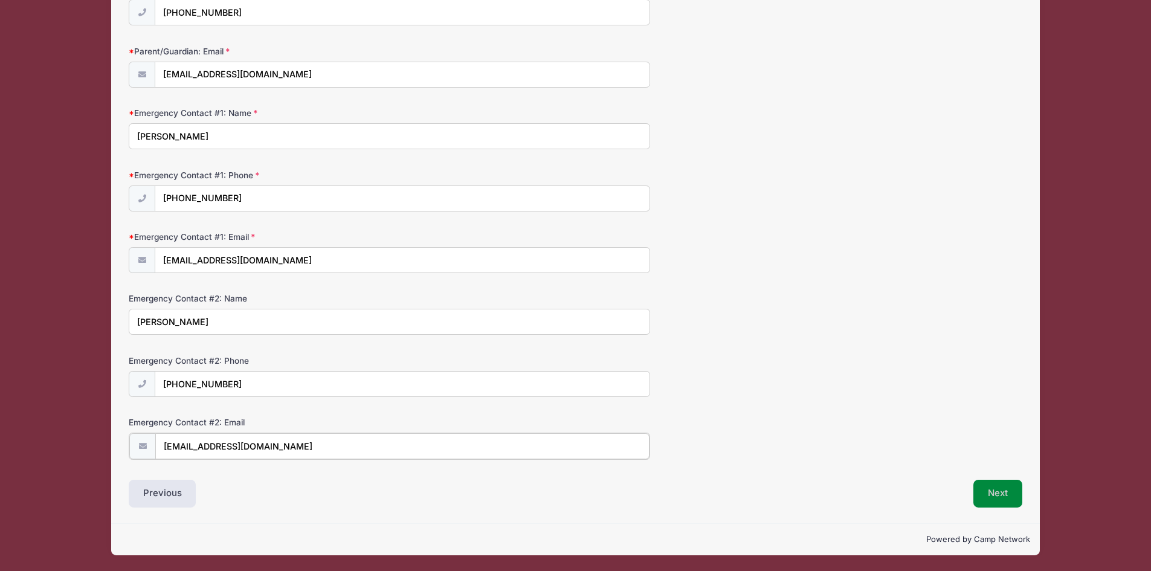
type input "jtoombs27@gmail.com"
click at [1003, 498] on button "Next" at bounding box center [998, 494] width 49 height 28
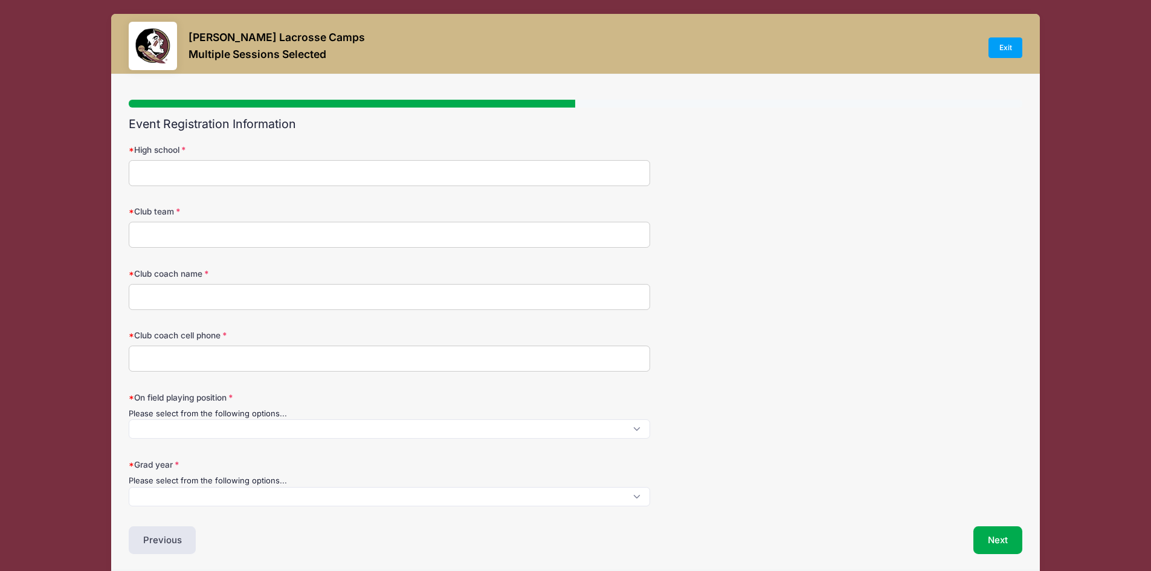
scroll to position [0, 0]
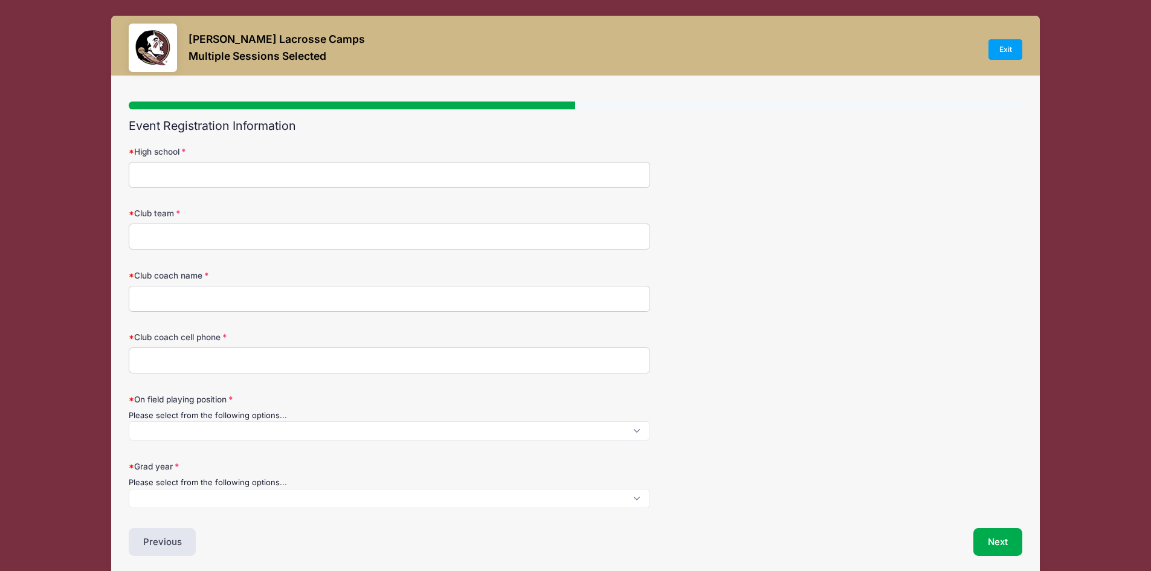
click at [370, 178] on input "High school" at bounding box center [390, 175] width 522 height 26
type input "Calvary Christian Academy"
type input "Florida Select 2028"
type input "John McClain"
click at [277, 351] on input "Club coach cell phone" at bounding box center [390, 361] width 522 height 26
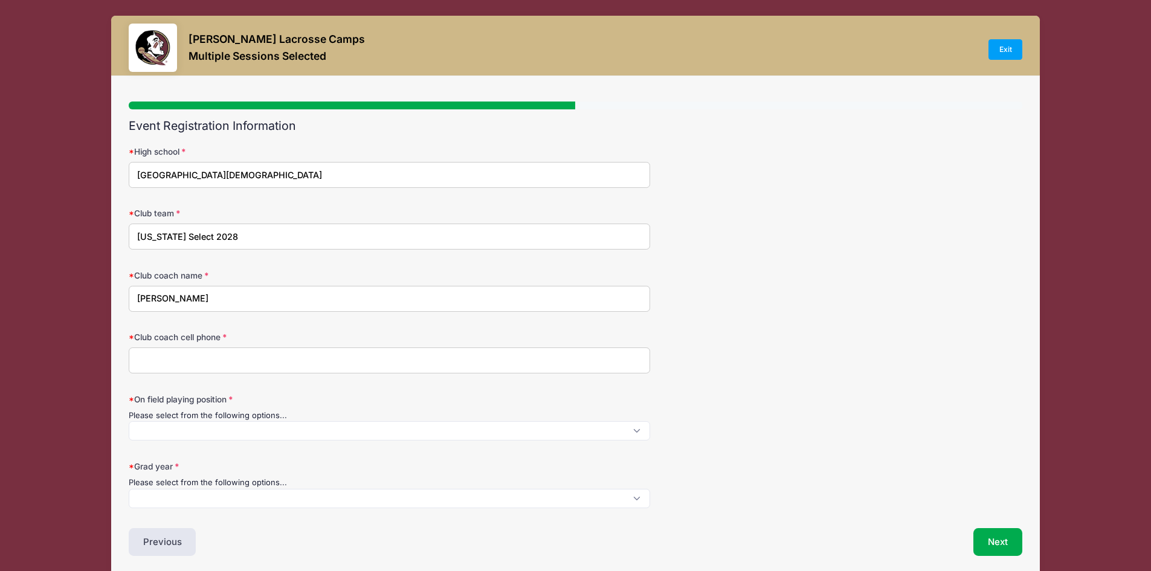
scroll to position [1, 0]
click at [259, 423] on span at bounding box center [390, 430] width 522 height 19
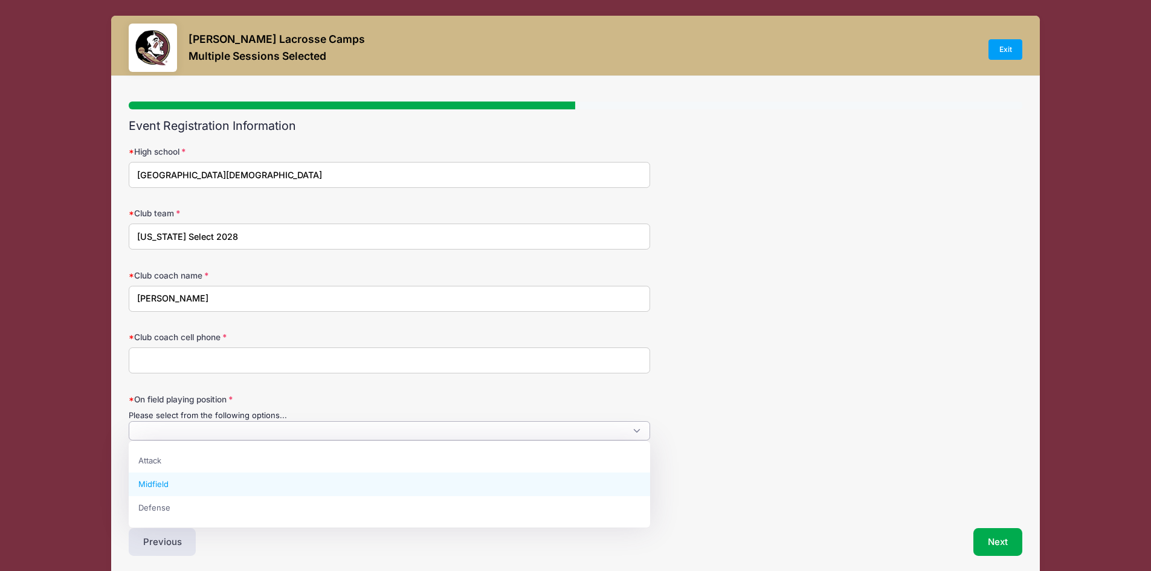
select select "Midfield"
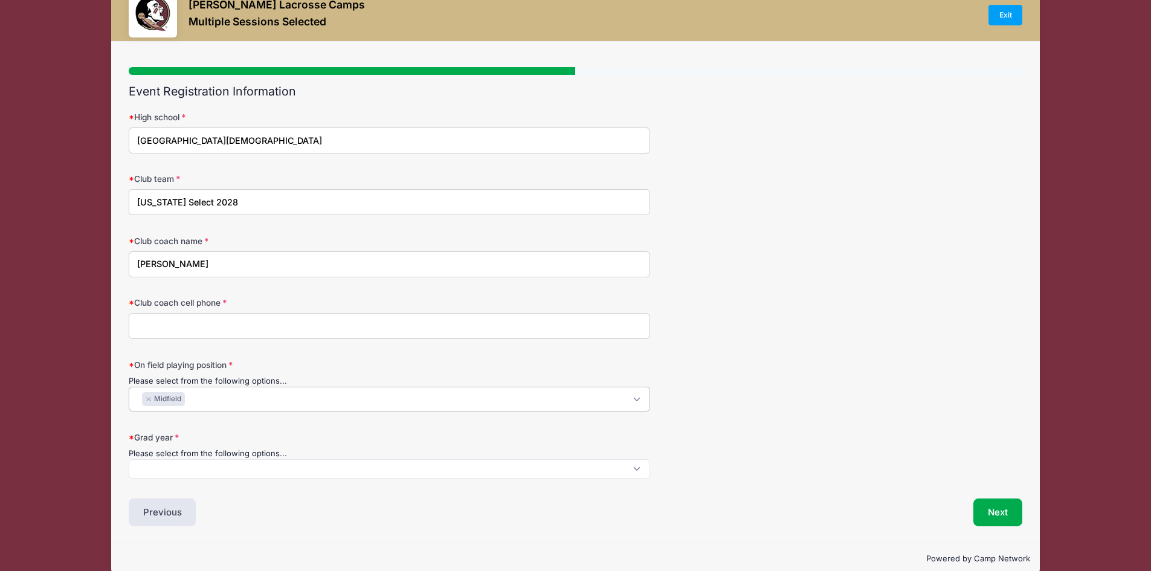
scroll to position [53, 0]
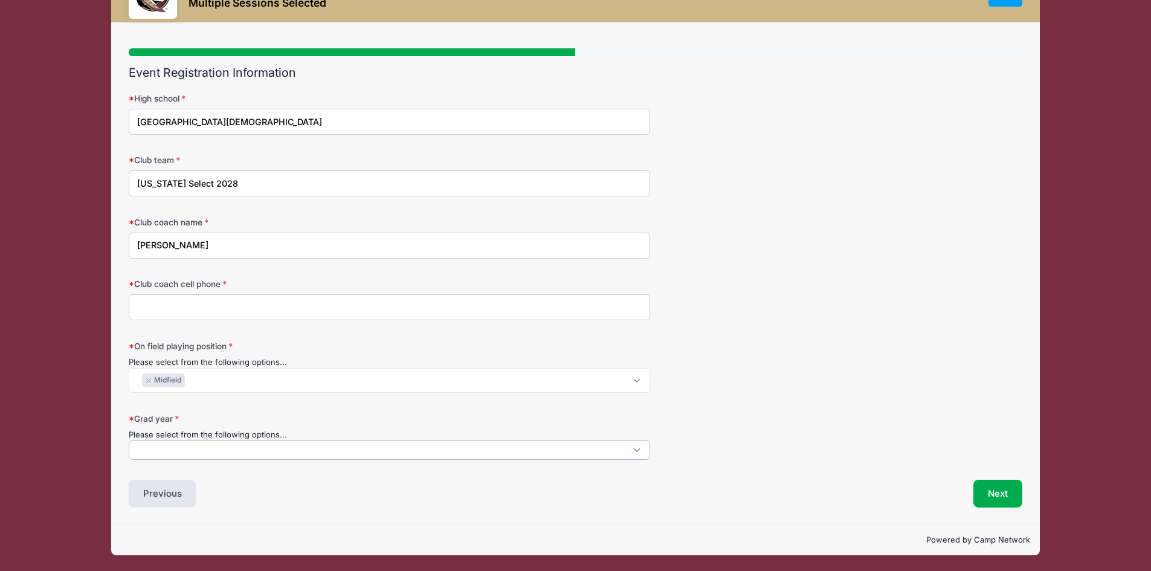
click at [253, 453] on span at bounding box center [390, 450] width 522 height 19
select select "2028"
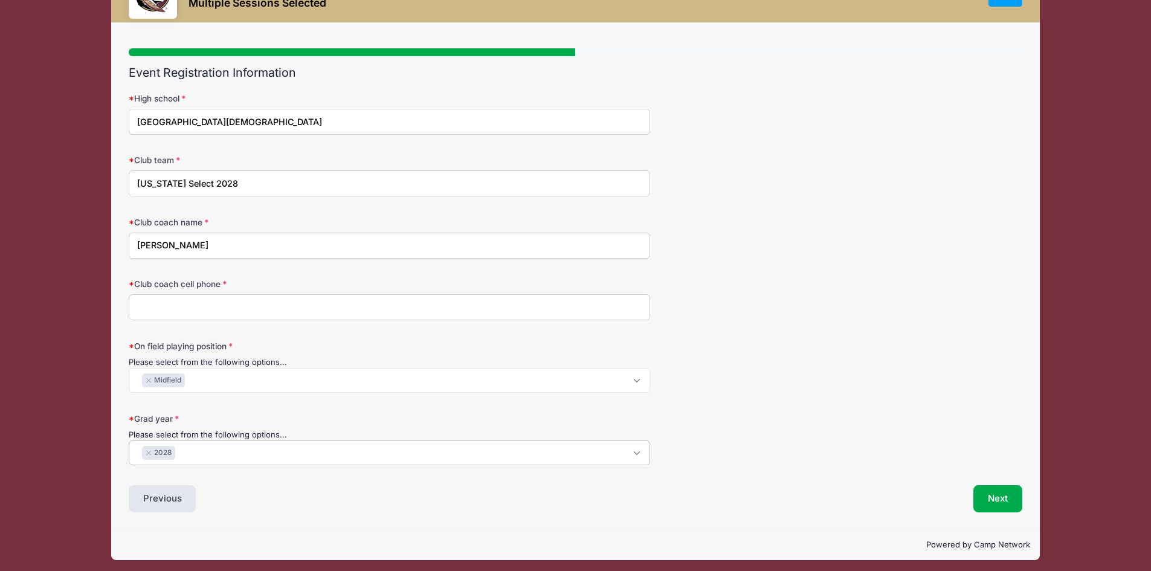
click at [184, 314] on input "Club coach cell phone" at bounding box center [390, 307] width 522 height 26
type input "561-702-6009"
click at [986, 500] on button "Next" at bounding box center [998, 499] width 49 height 28
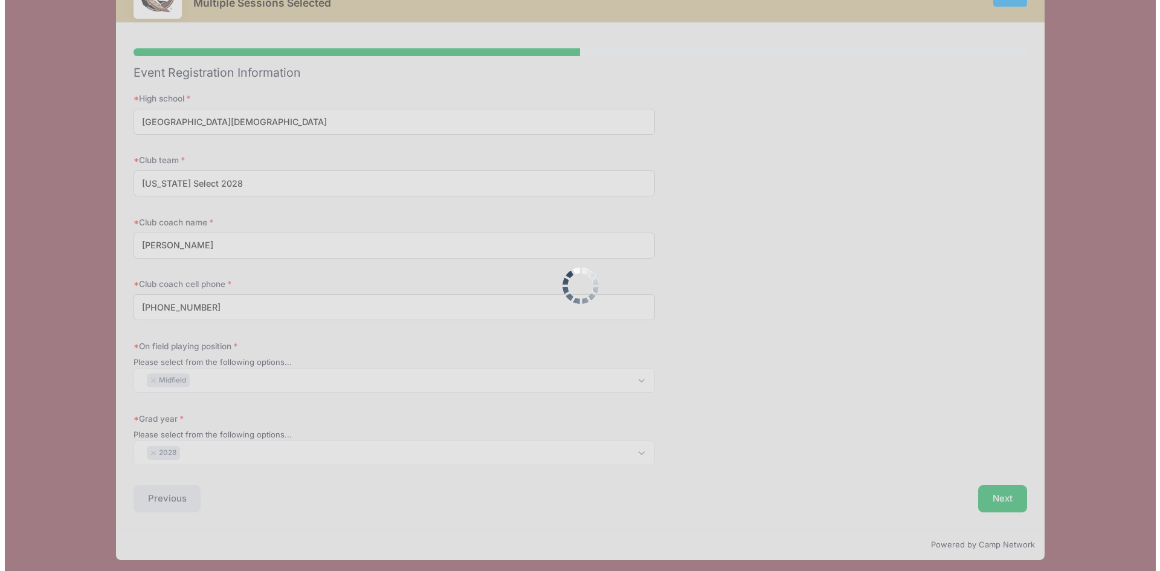
scroll to position [0, 0]
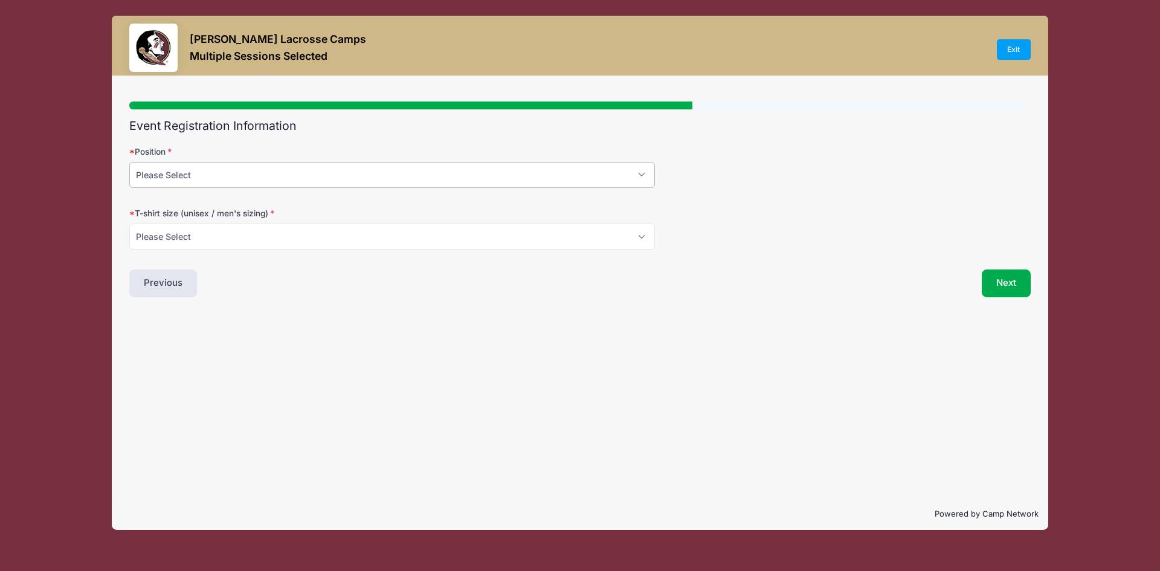
click at [457, 175] on select "Please Select Attack Midfield Defense Goalie" at bounding box center [392, 175] width 526 height 26
select select "Midfield"
click at [129, 162] on select "Please Select Attack Midfield Defense Goalie" at bounding box center [392, 175] width 526 height 26
click at [368, 234] on select "Please Select Small Medium Large XL" at bounding box center [392, 237] width 526 height 26
select select "Medium"
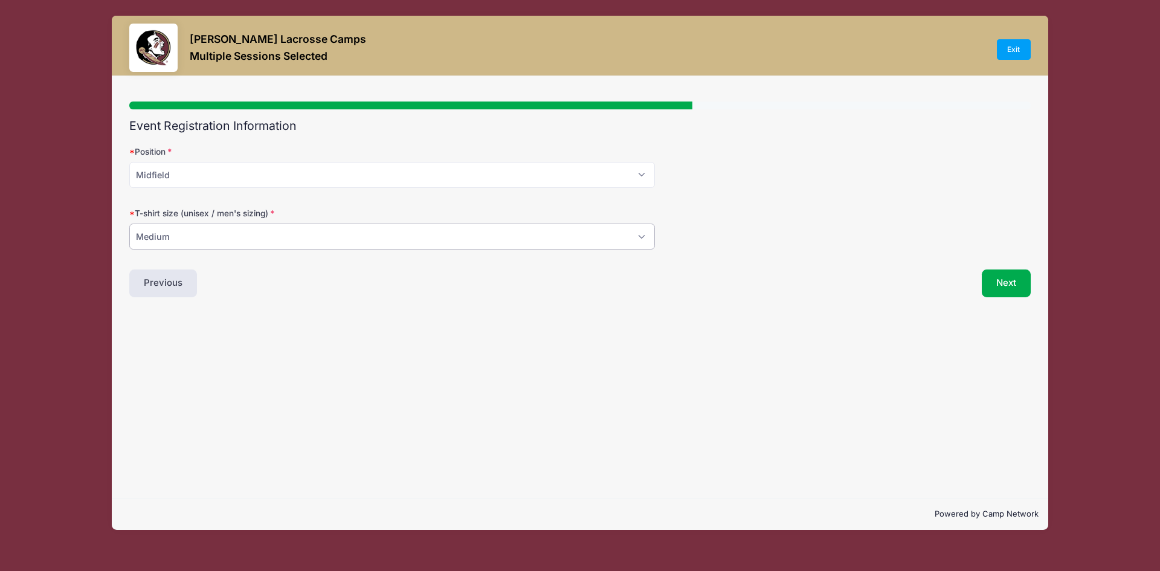
click at [129, 224] on select "Please Select Small Medium Large XL" at bounding box center [392, 237] width 526 height 26
click at [1000, 286] on button "Next" at bounding box center [1006, 284] width 49 height 28
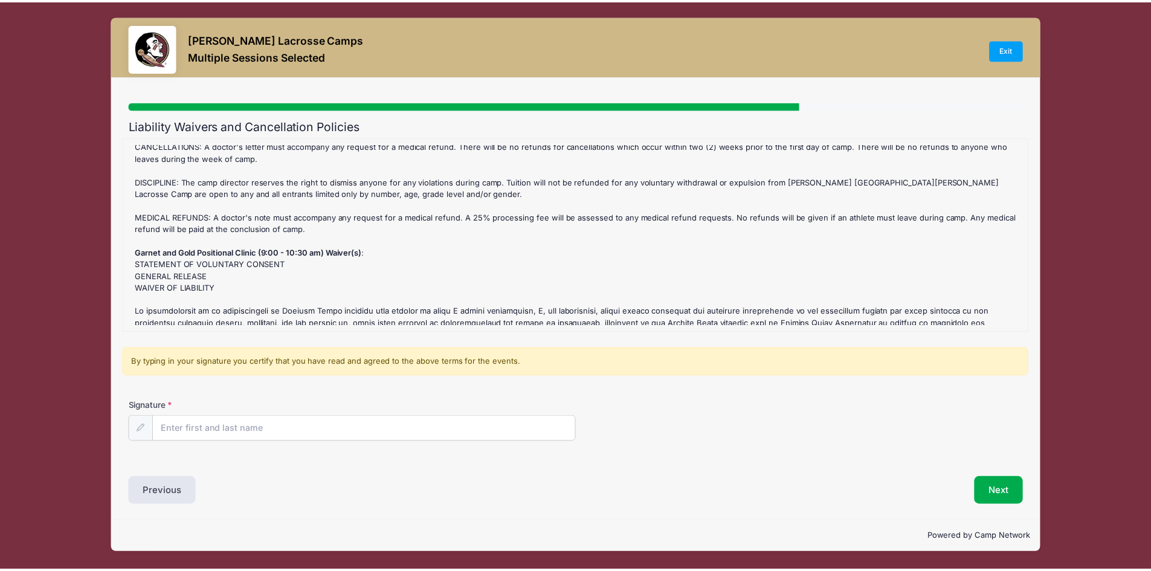
scroll to position [60, 0]
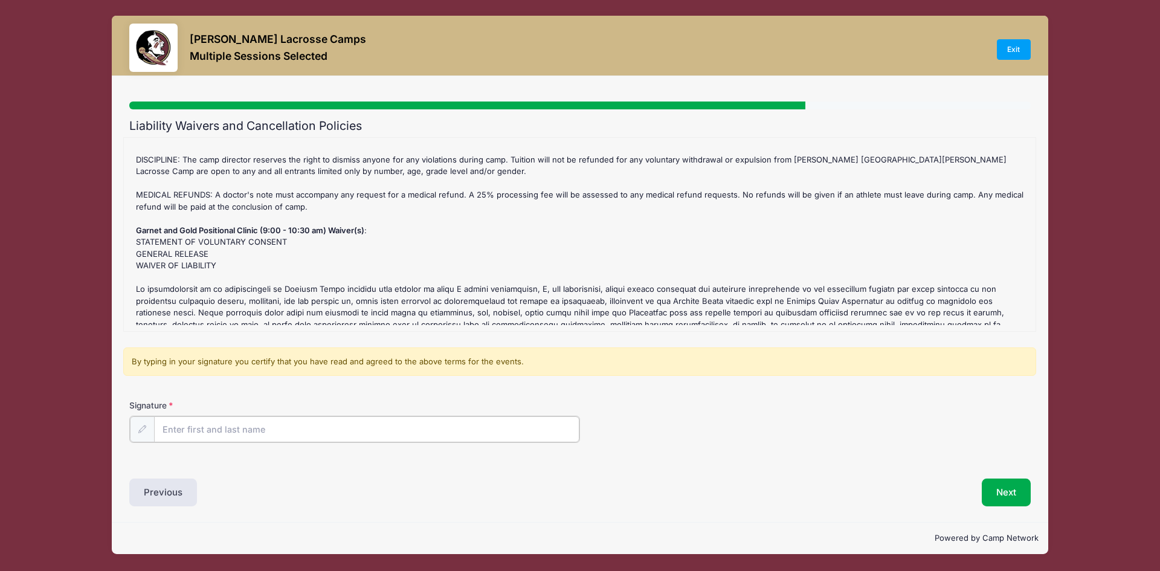
click at [244, 430] on input "Signature" at bounding box center [366, 429] width 425 height 26
type input "Aaron Toombs"
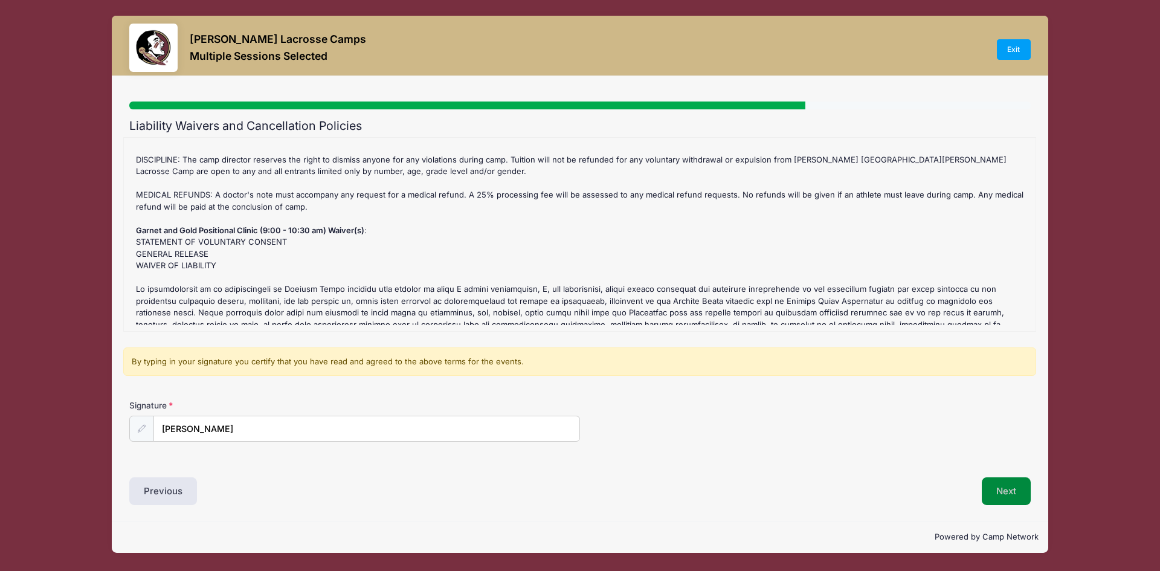
click at [998, 488] on button "Next" at bounding box center [1006, 491] width 49 height 28
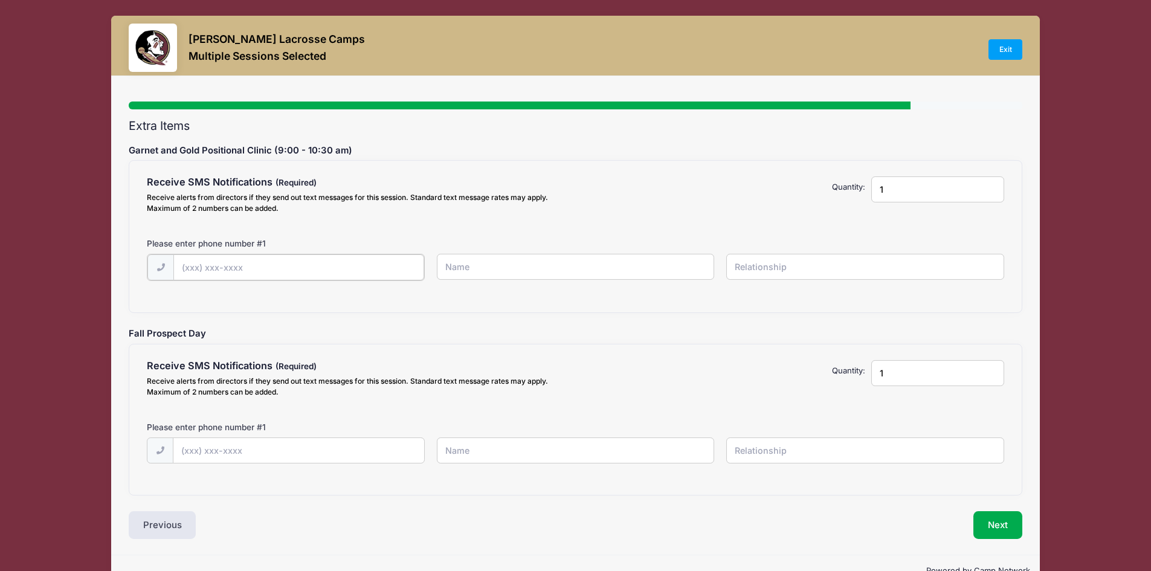
click at [0, 0] on input "text" at bounding box center [0, 0] width 0 height 0
type input "(404) 574-9250"
click at [0, 0] on input "text" at bounding box center [0, 0] width 0 height 0
type input "(404) 574-9250"
click at [0, 0] on input "text" at bounding box center [0, 0] width 0 height 0
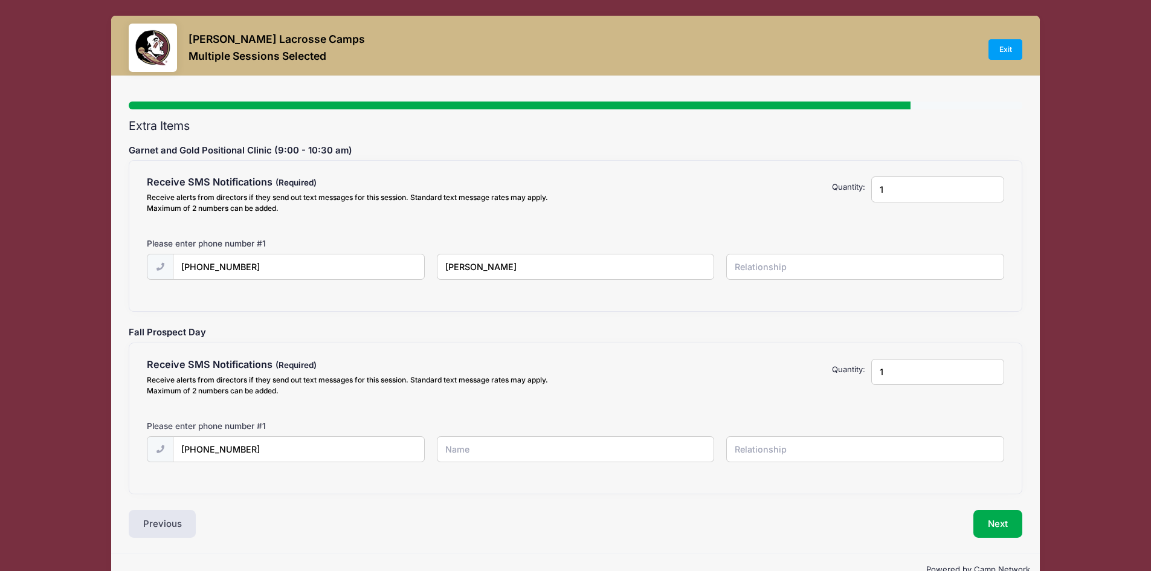
type input "Aaron Toombs"
type input "Parent"
type input "Aaron Toombs"
type input "Parent"
click at [998, 523] on button "Next" at bounding box center [998, 524] width 49 height 28
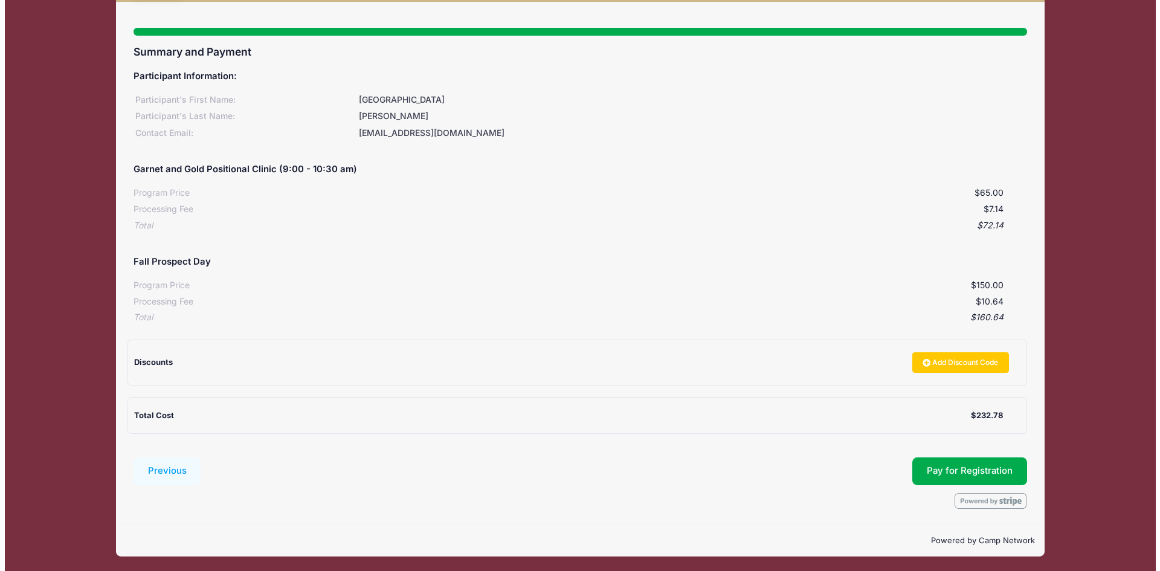
scroll to position [75, 0]
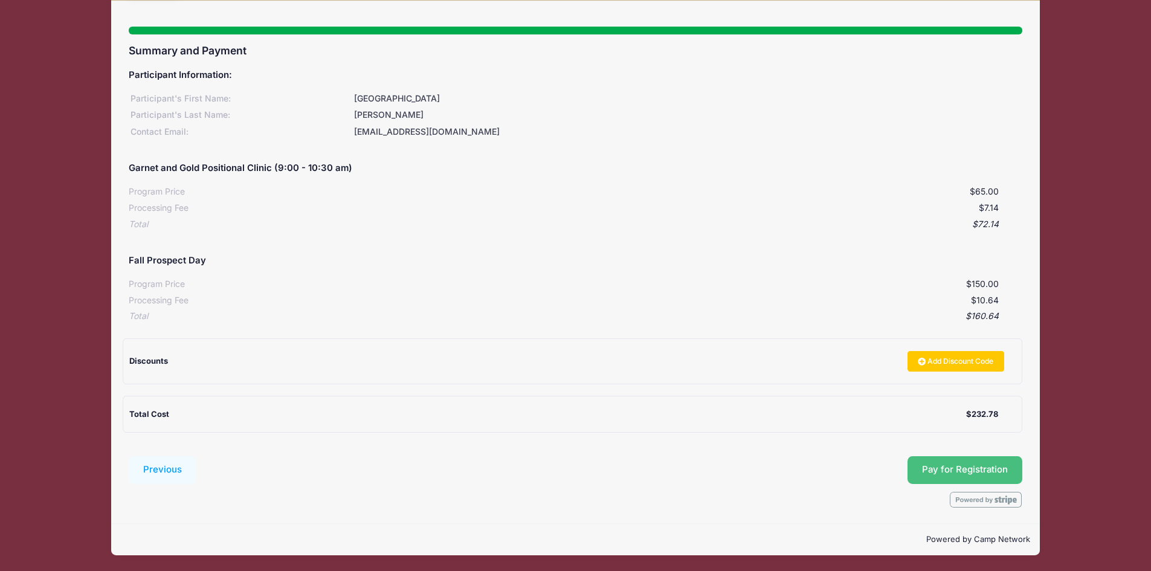
click at [992, 468] on span "Pay for Registration" at bounding box center [965, 469] width 86 height 11
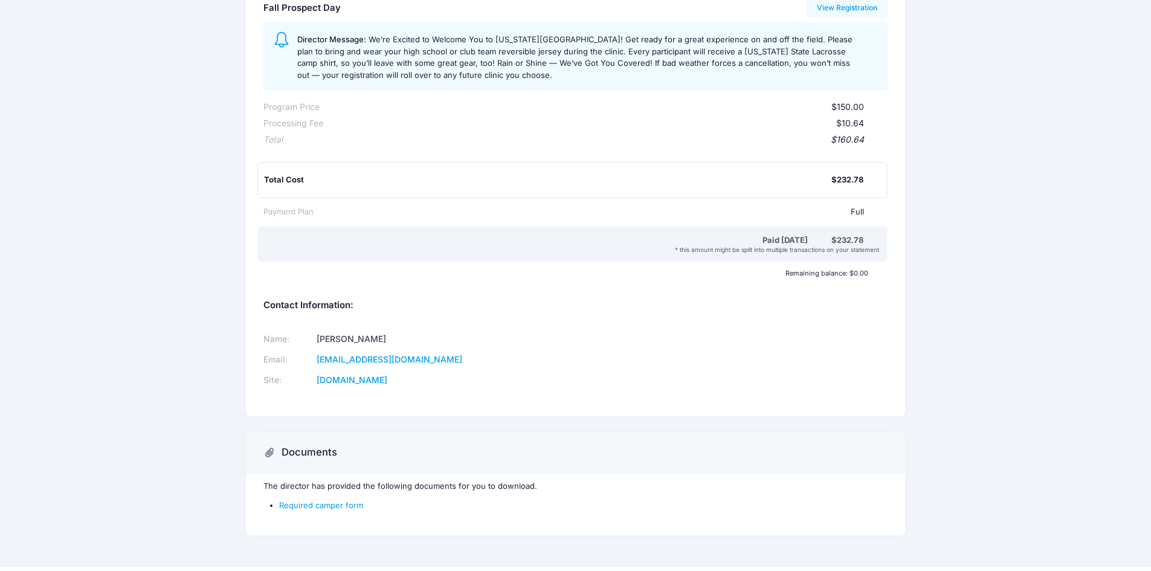
scroll to position [325, 0]
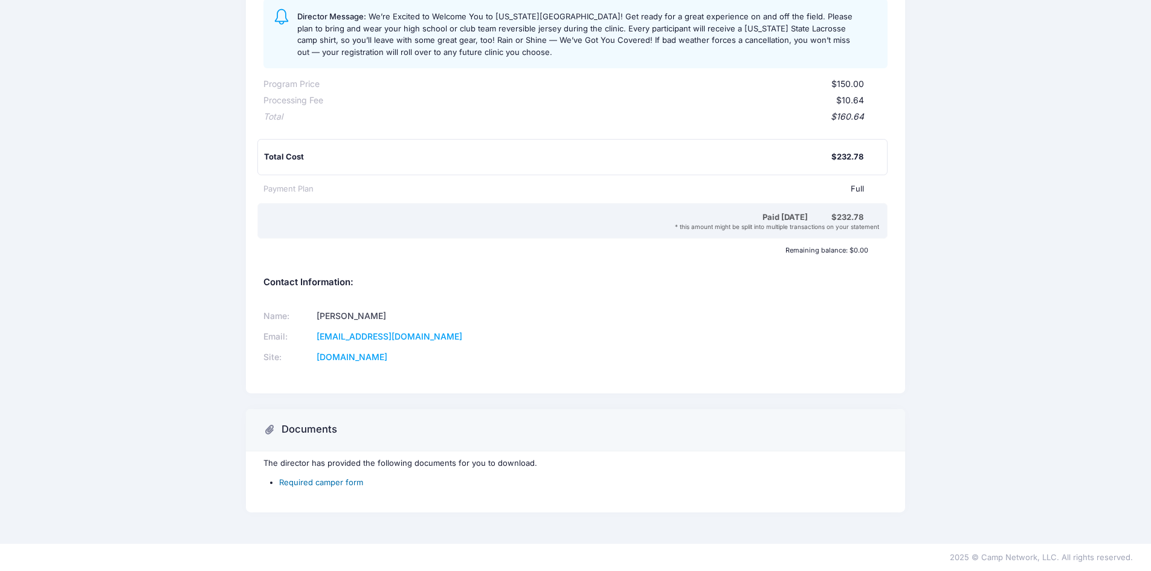
click at [328, 482] on link "Required camper form" at bounding box center [321, 482] width 84 height 10
